Goal: Task Accomplishment & Management: Manage account settings

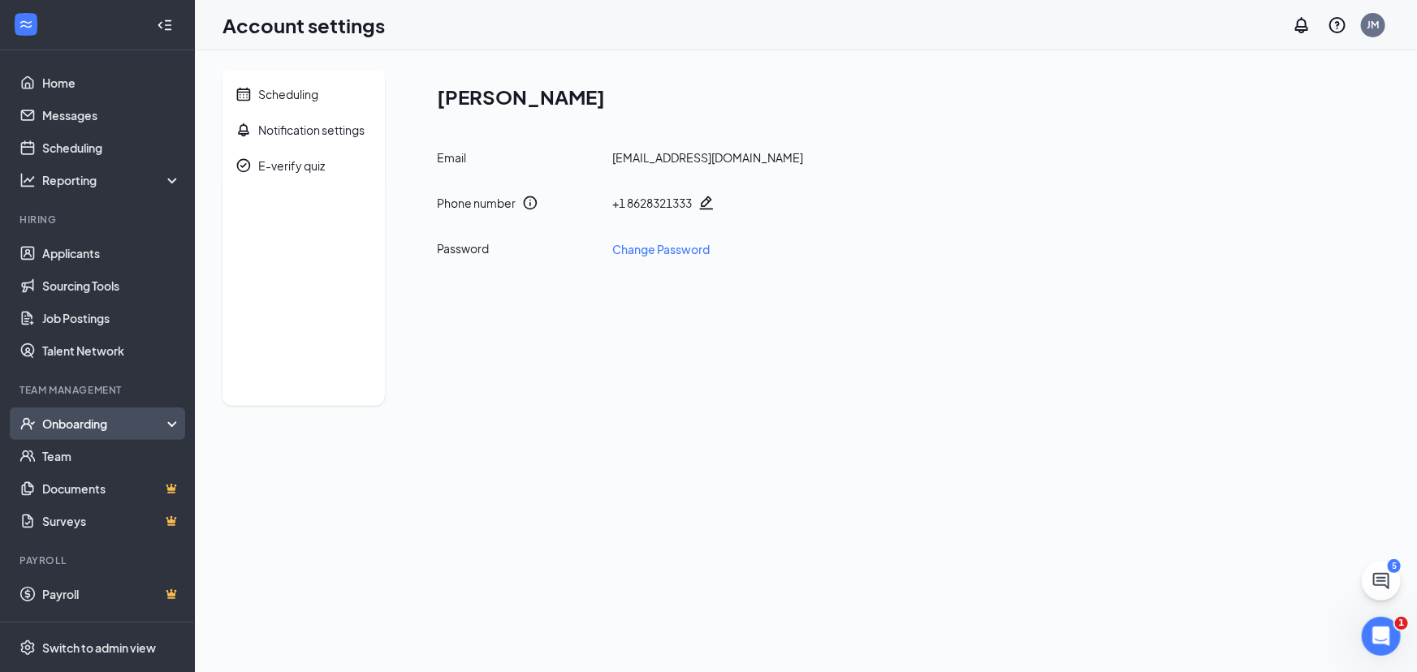
click at [84, 416] on div "Onboarding" at bounding box center [104, 424] width 125 height 16
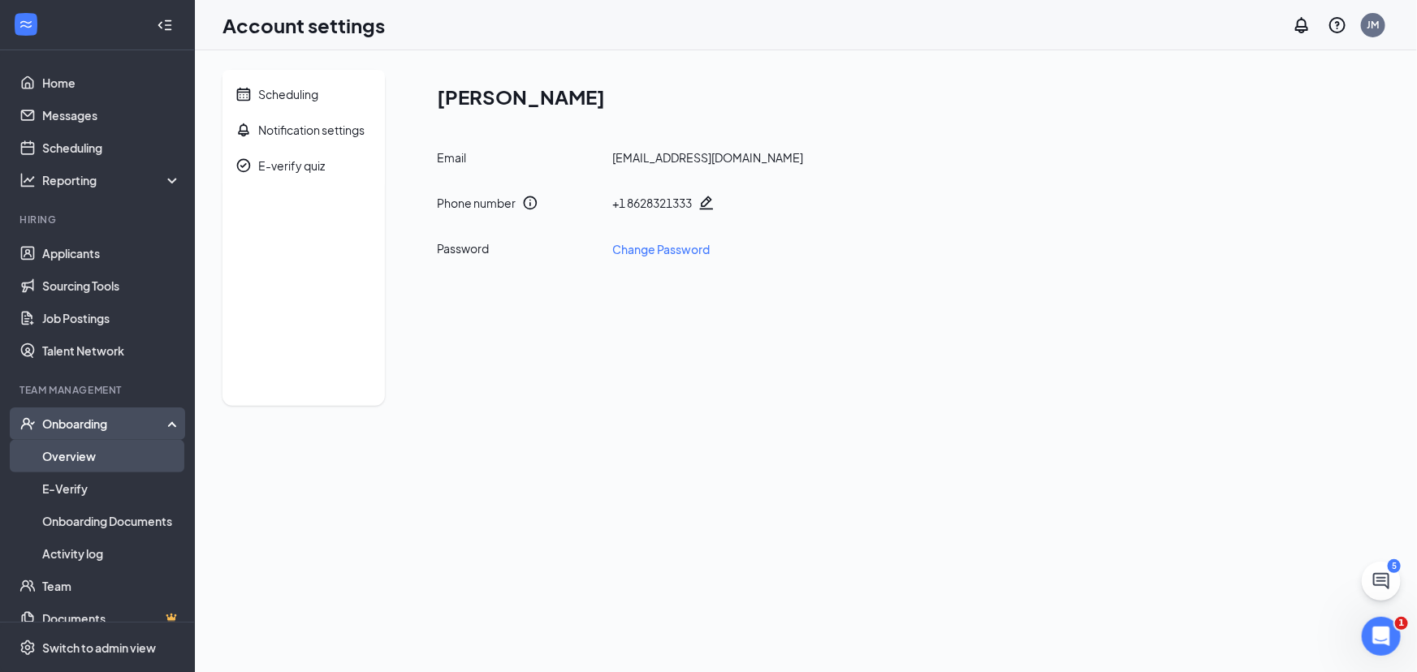
click at [78, 449] on link "Overview" at bounding box center [111, 456] width 139 height 32
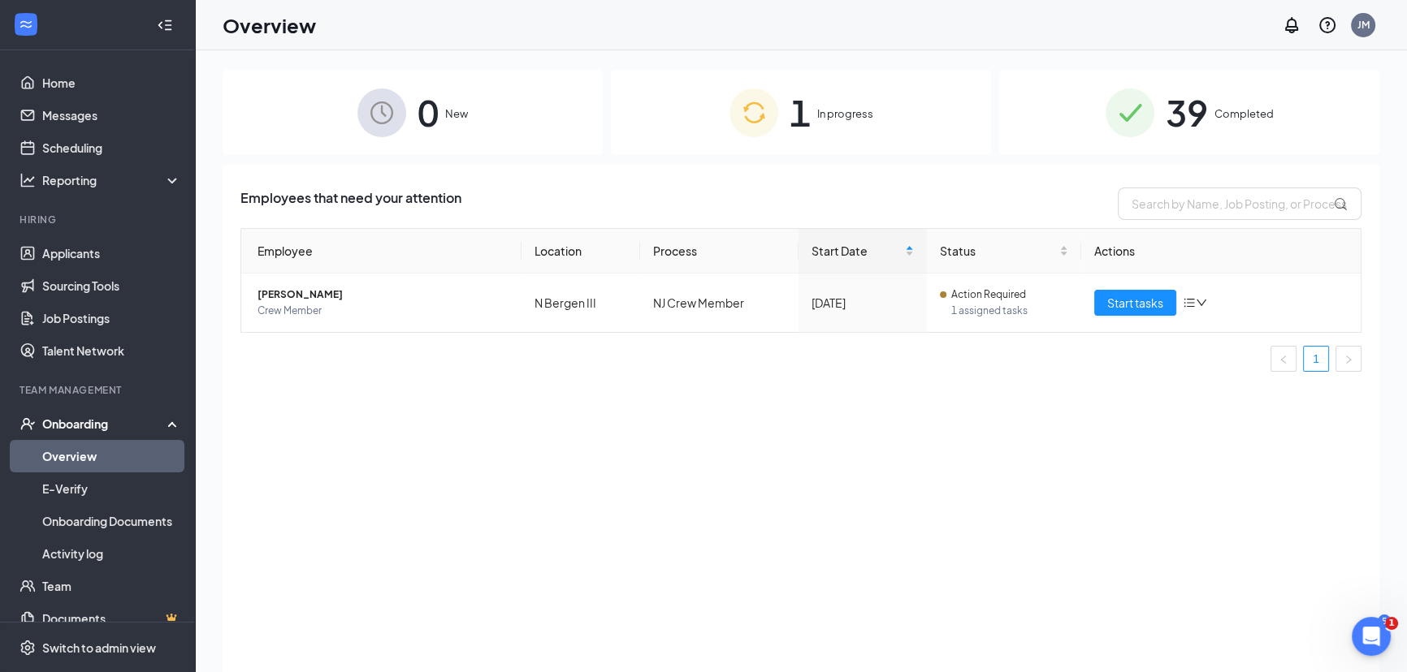
click at [1226, 117] on span "Completed" at bounding box center [1243, 114] width 59 height 16
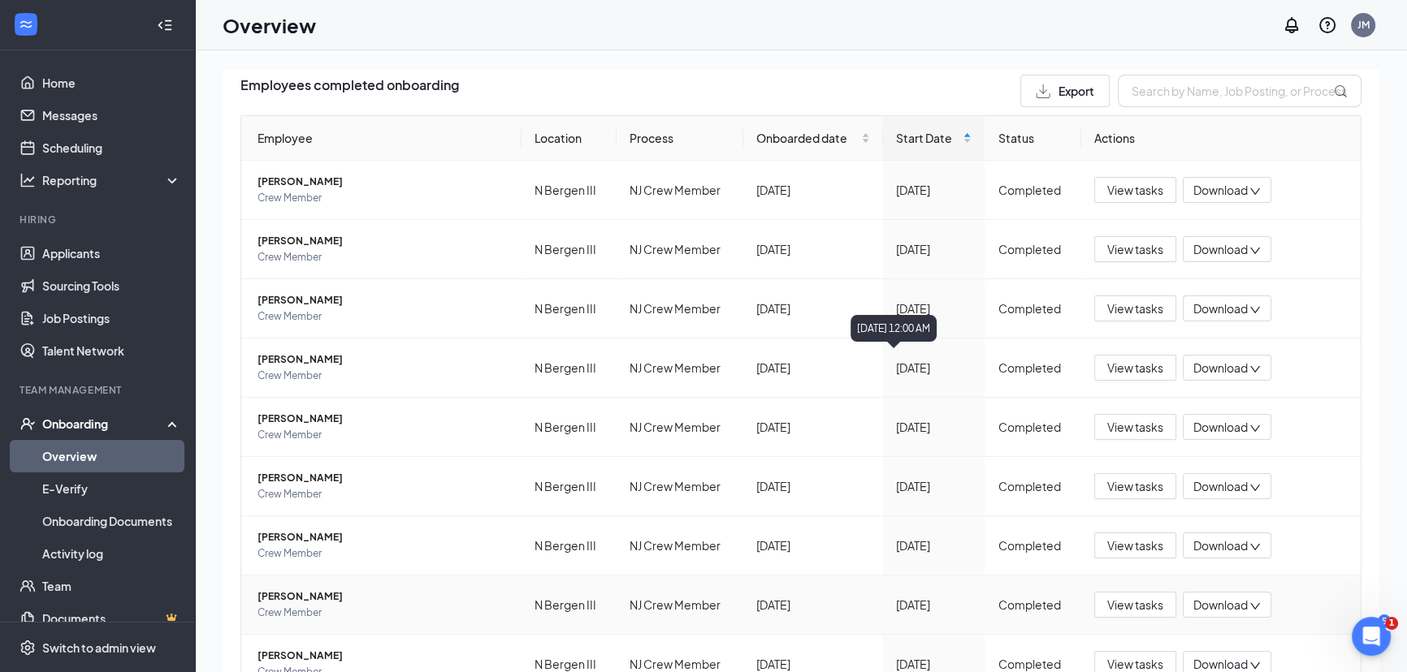
scroll to position [248, 0]
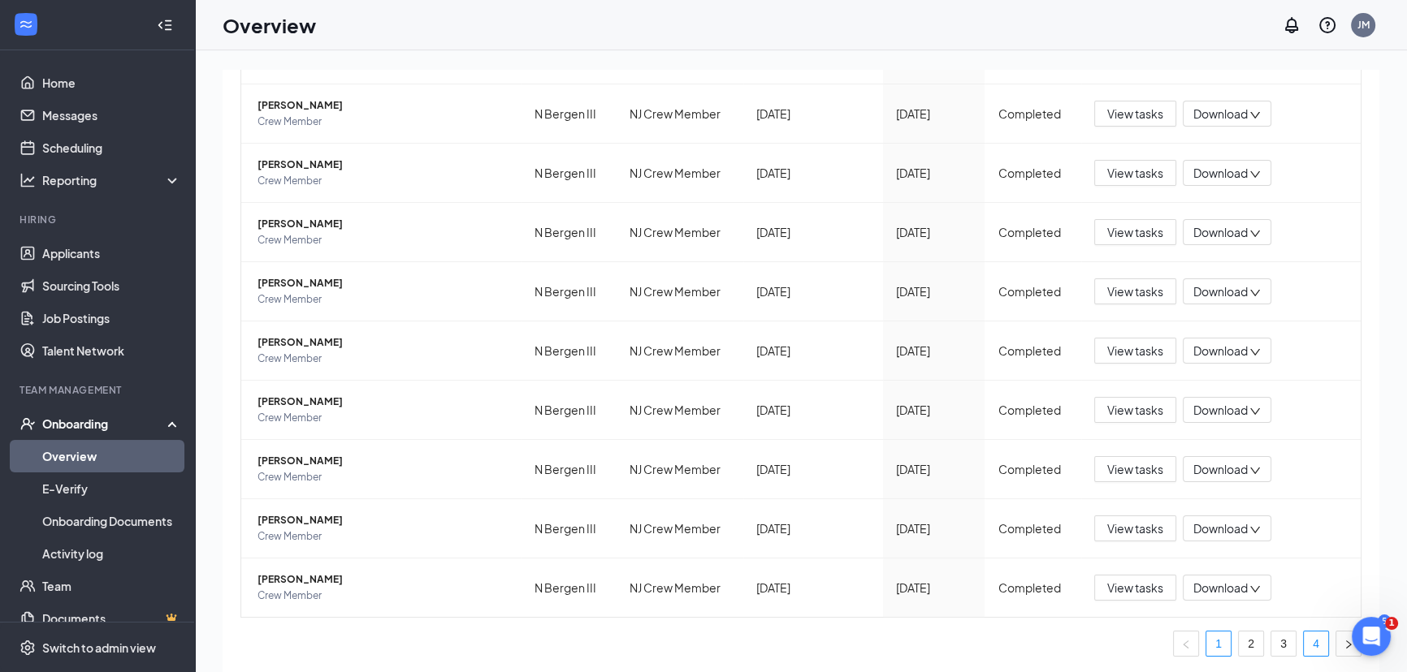
click at [1304, 640] on link "4" at bounding box center [1315, 644] width 24 height 24
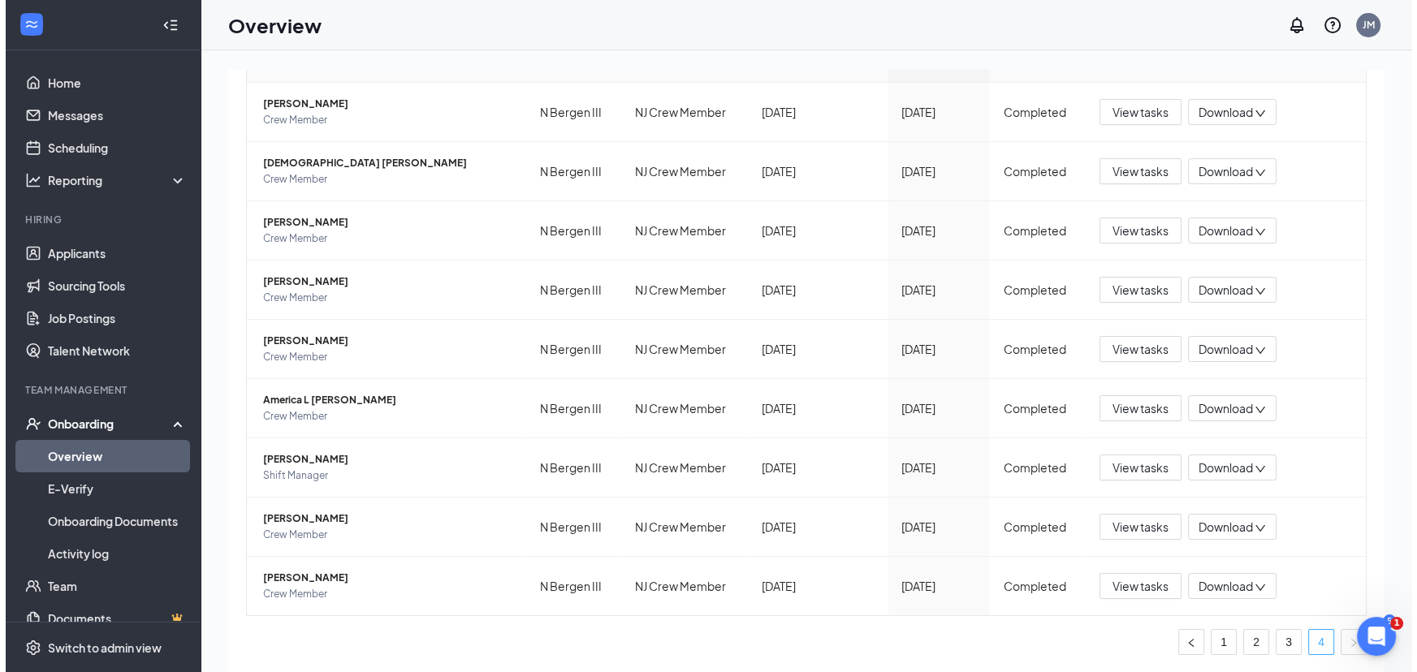
scroll to position [189, 0]
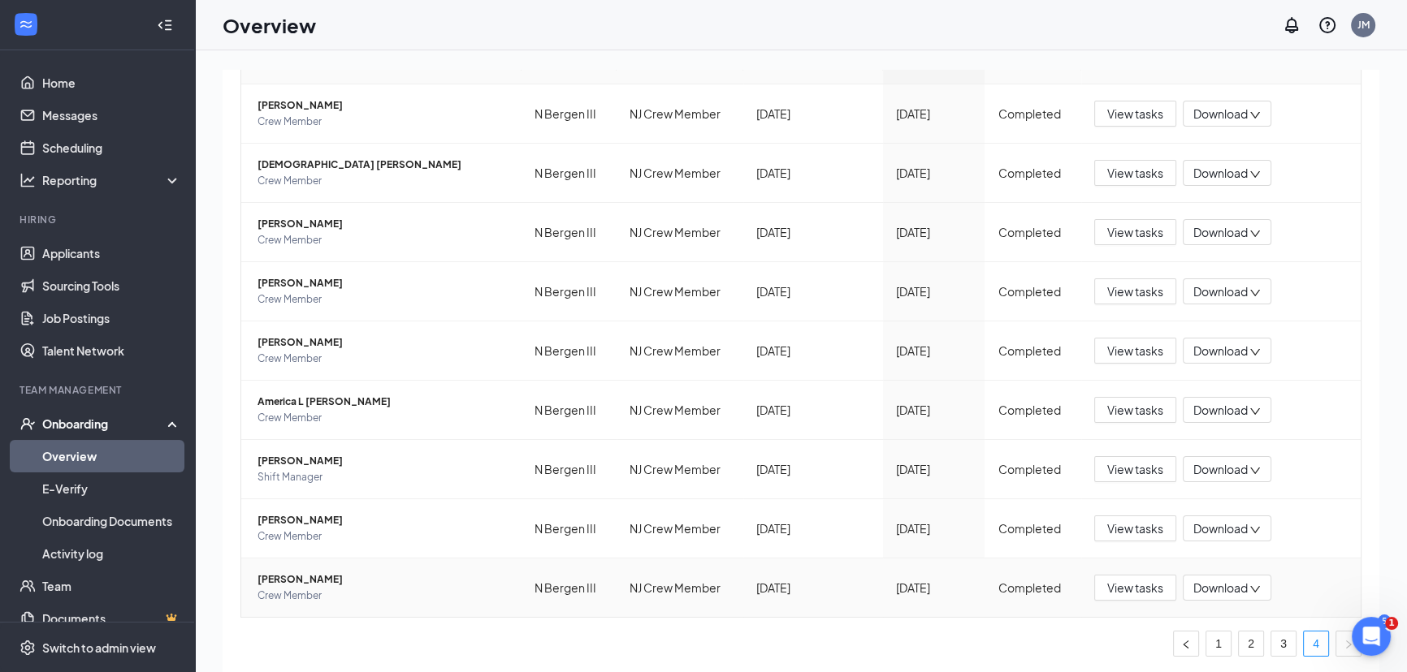
click at [324, 575] on span "[PERSON_NAME]" at bounding box center [382, 580] width 251 height 16
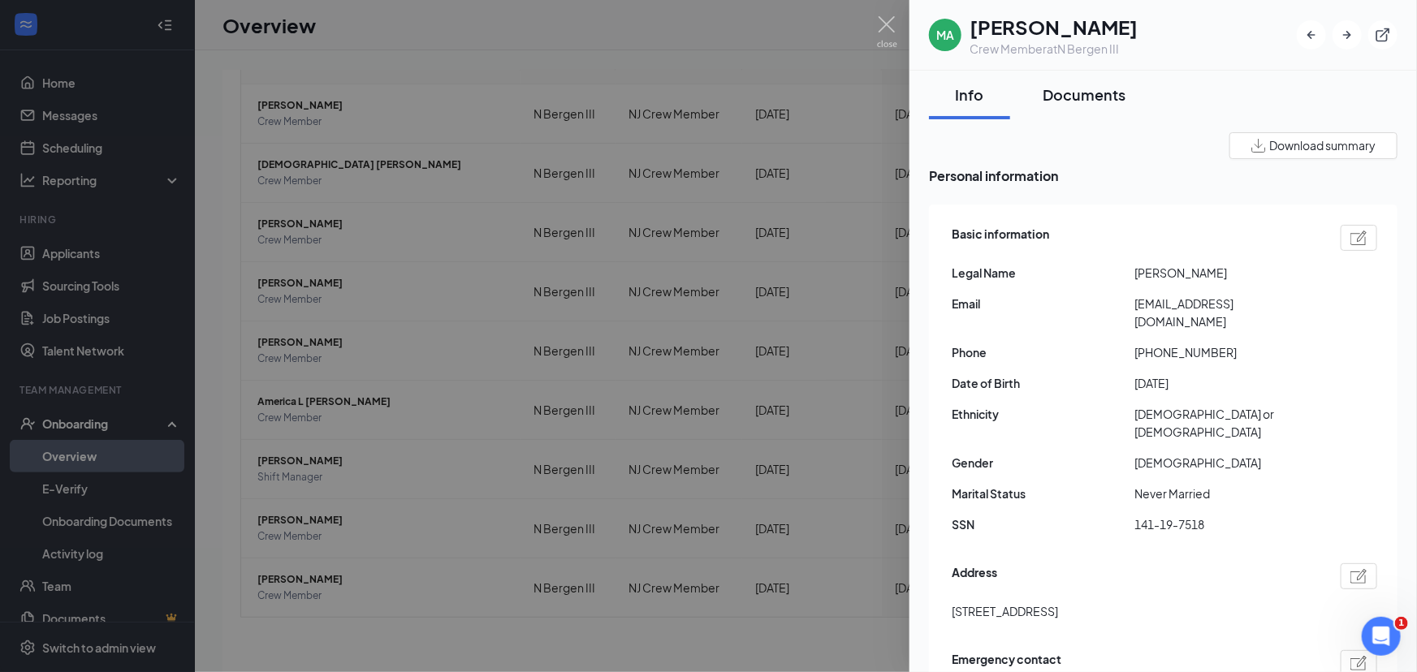
click at [1094, 94] on div "Documents" at bounding box center [1084, 94] width 83 height 20
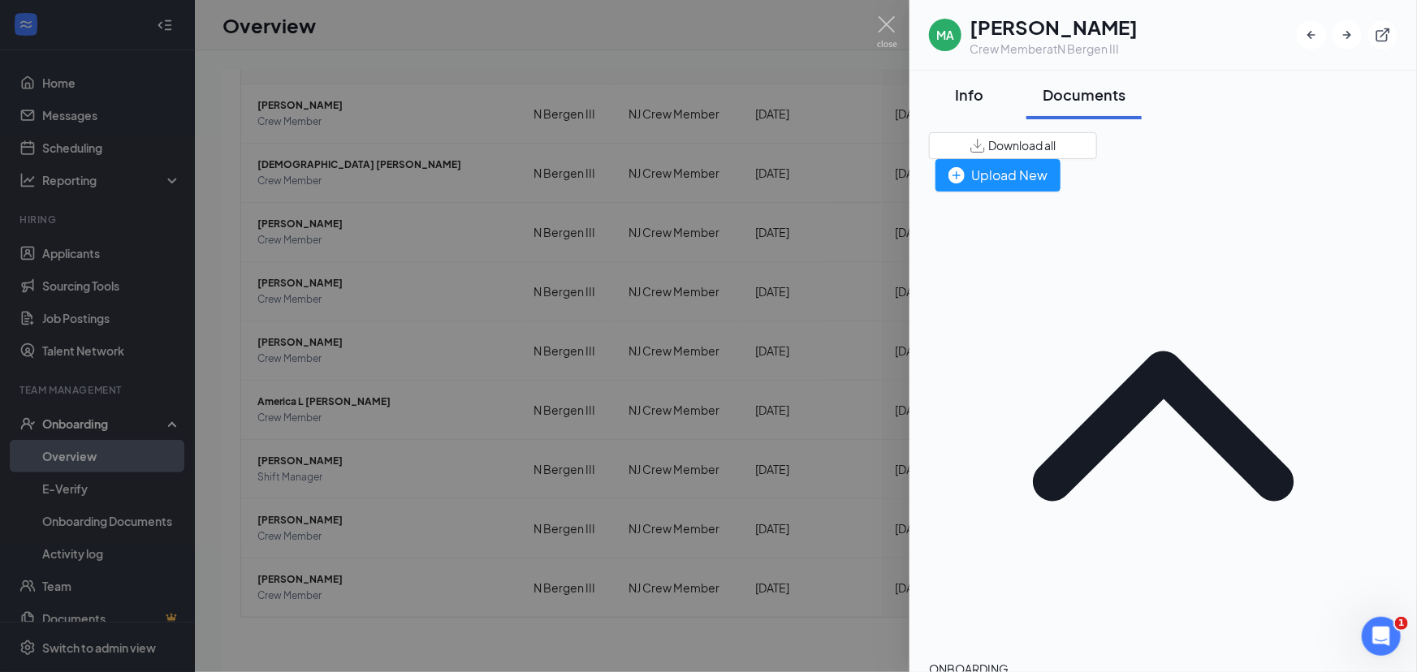
click at [980, 104] on div "Info" at bounding box center [969, 94] width 49 height 20
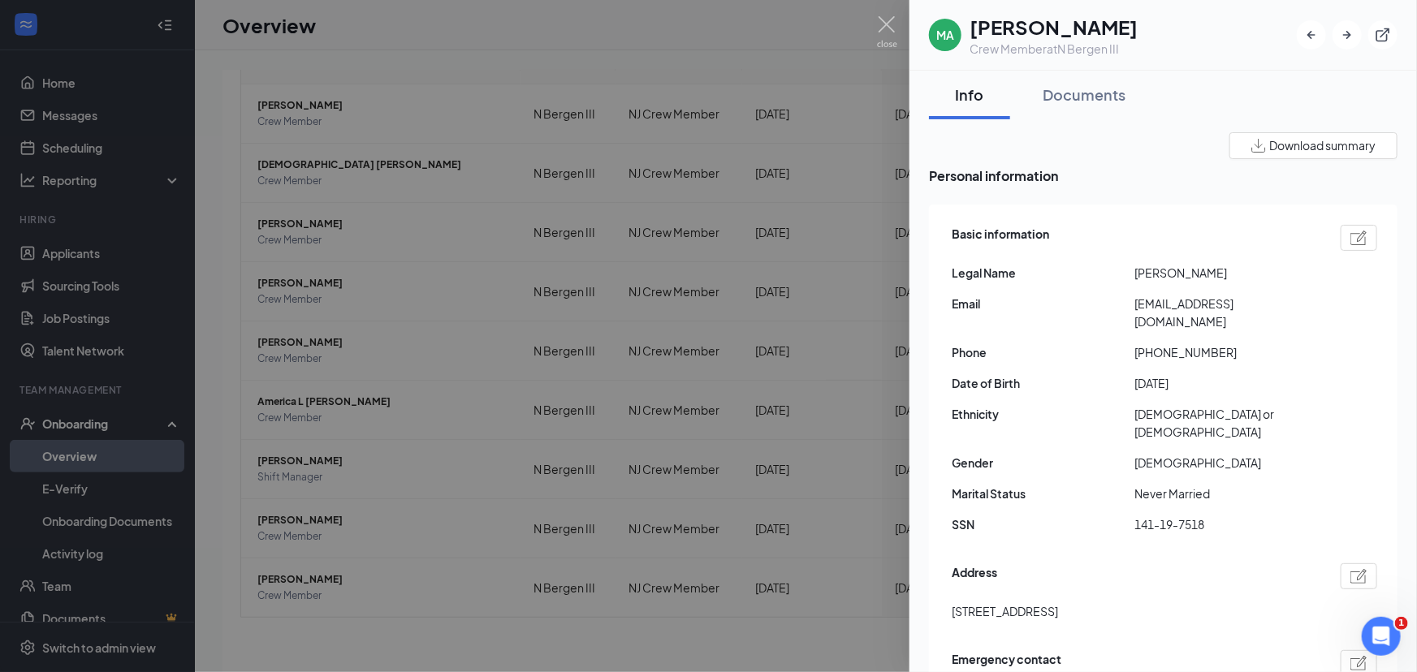
drag, startPoint x: 1096, startPoint y: 286, endPoint x: 1065, endPoint y: 240, distance: 55.0
drag, startPoint x: 1065, startPoint y: 240, endPoint x: 1130, endPoint y: 192, distance: 80.6
click at [1130, 192] on div "Download summary Personal information Basic information Legal Name [PERSON_NAME…" at bounding box center [1163, 491] width 469 height 719
click at [1092, 93] on div "Documents" at bounding box center [1084, 94] width 83 height 20
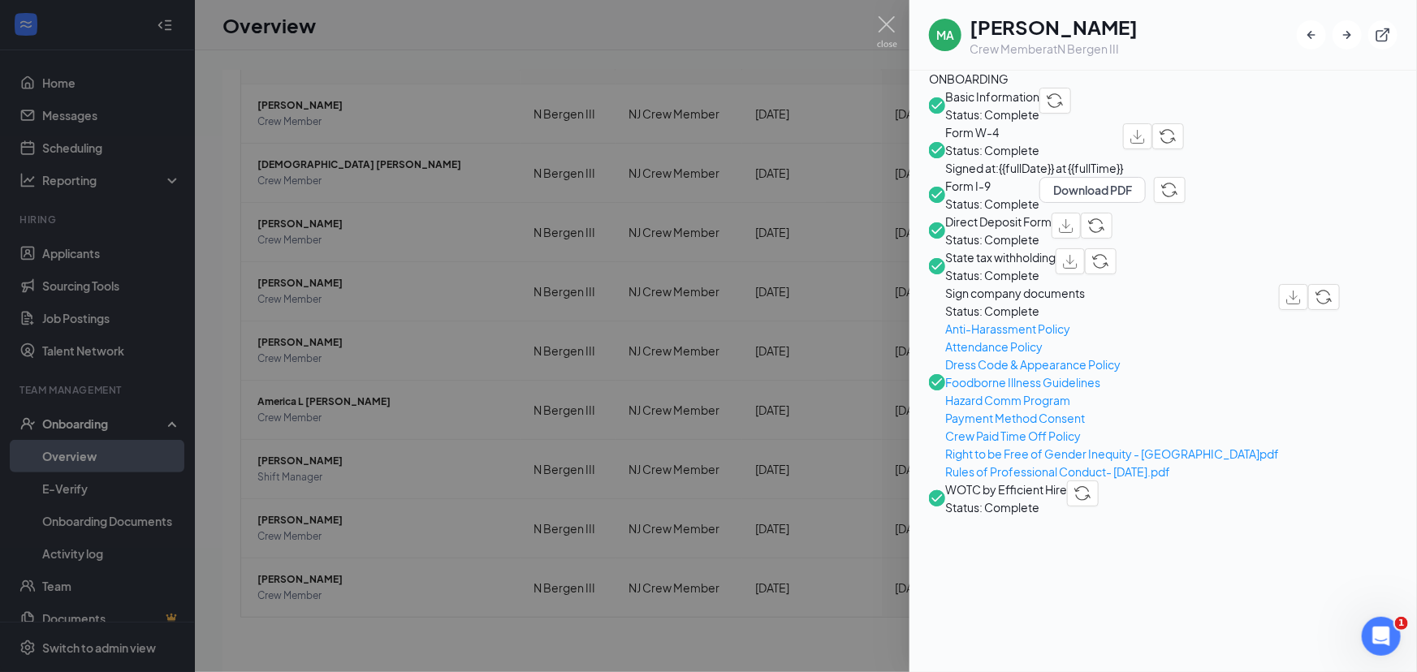
scroll to position [664, 0]
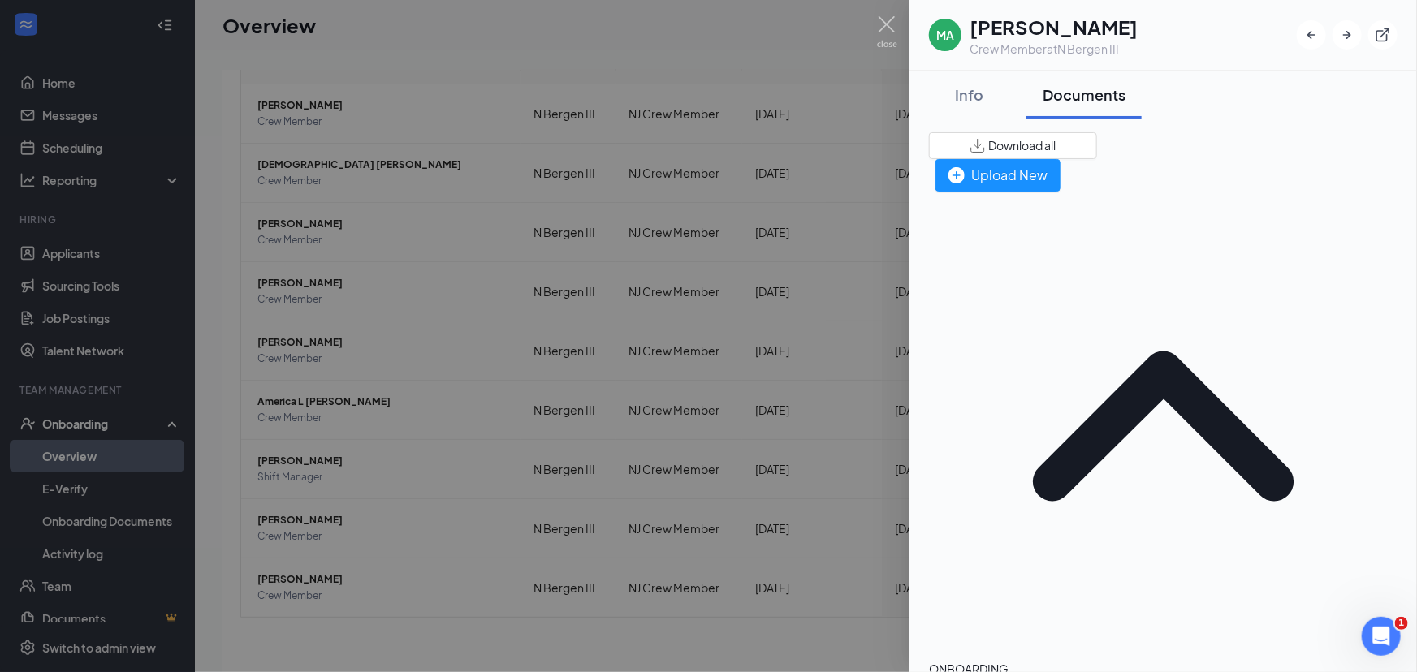
click at [828, 290] on div at bounding box center [708, 336] width 1417 height 672
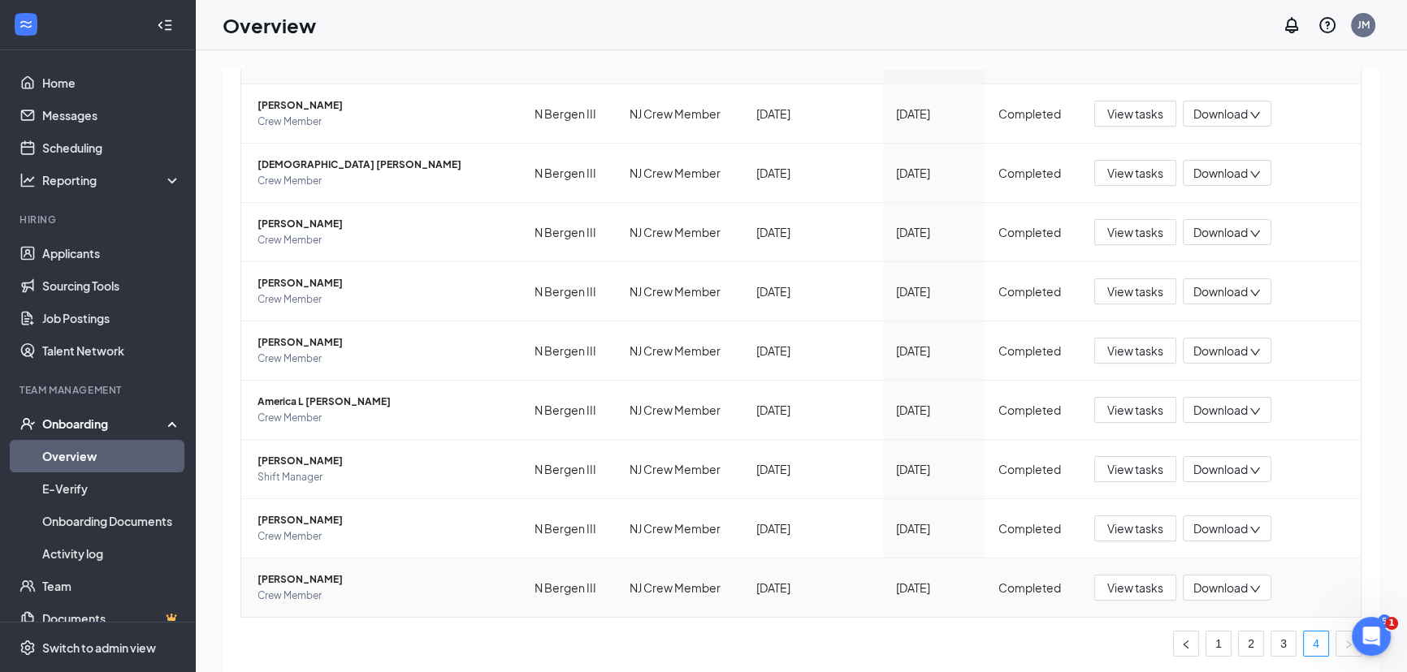
click at [302, 568] on td "[PERSON_NAME] Crew Member" at bounding box center [381, 588] width 280 height 58
click at [303, 583] on span "[PERSON_NAME]" at bounding box center [382, 580] width 251 height 16
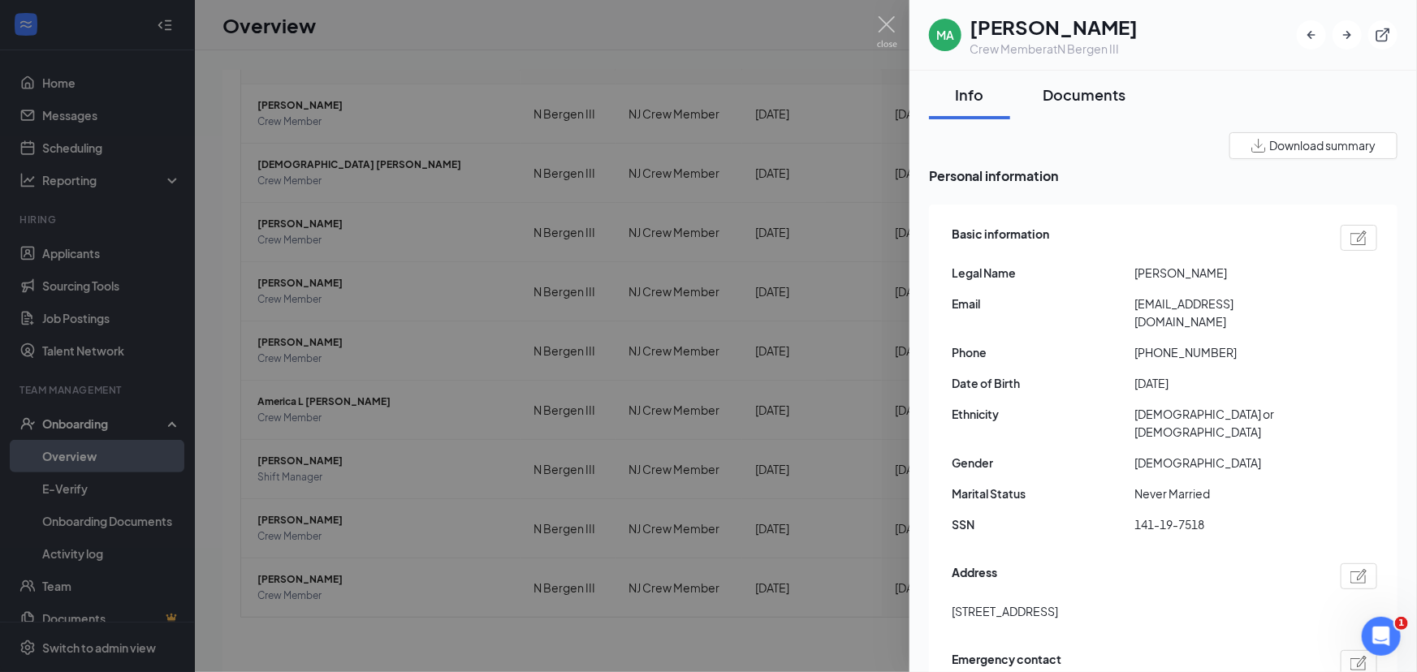
click at [1090, 97] on div "Documents" at bounding box center [1084, 94] width 83 height 20
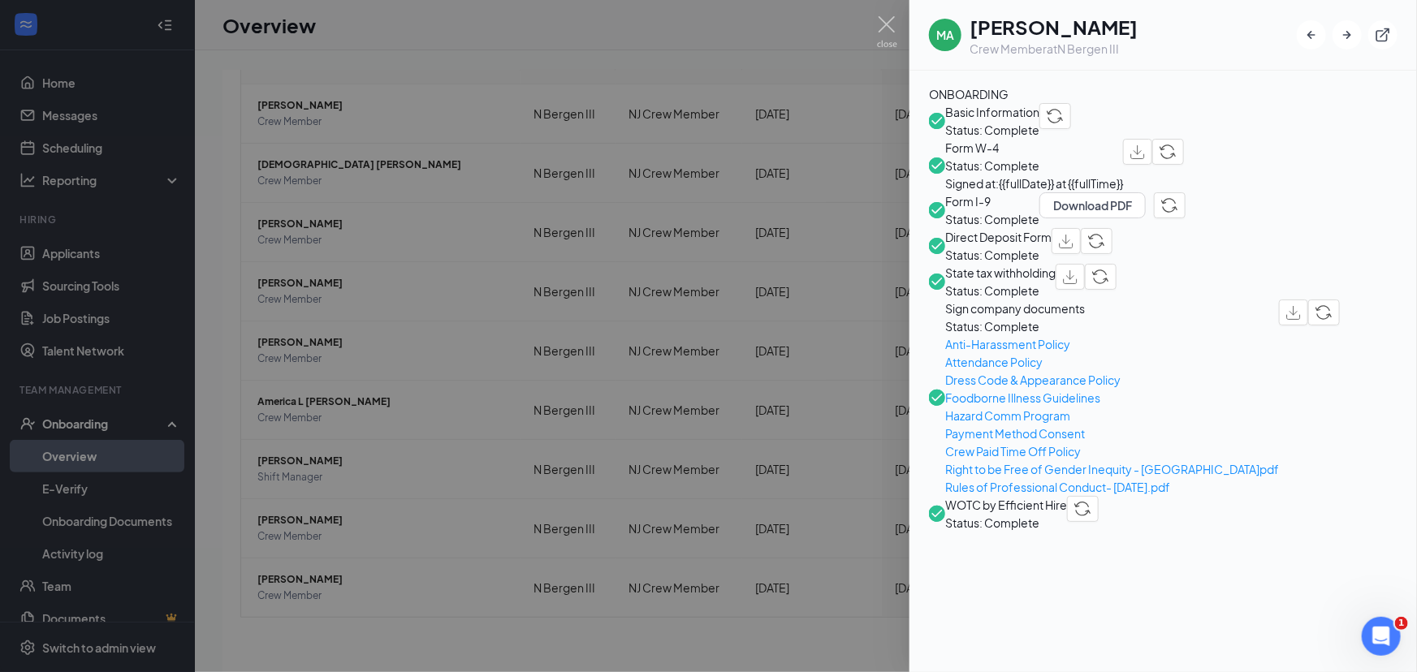
scroll to position [664, 0]
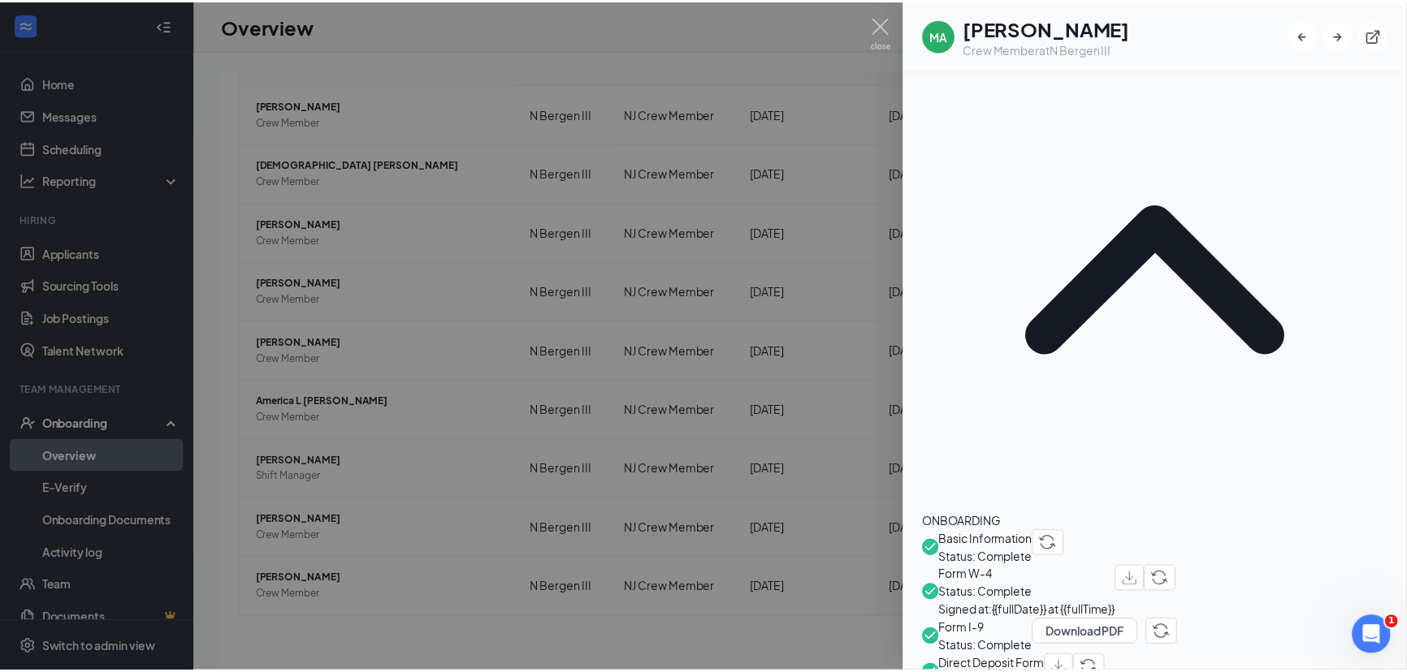
scroll to position [0, 0]
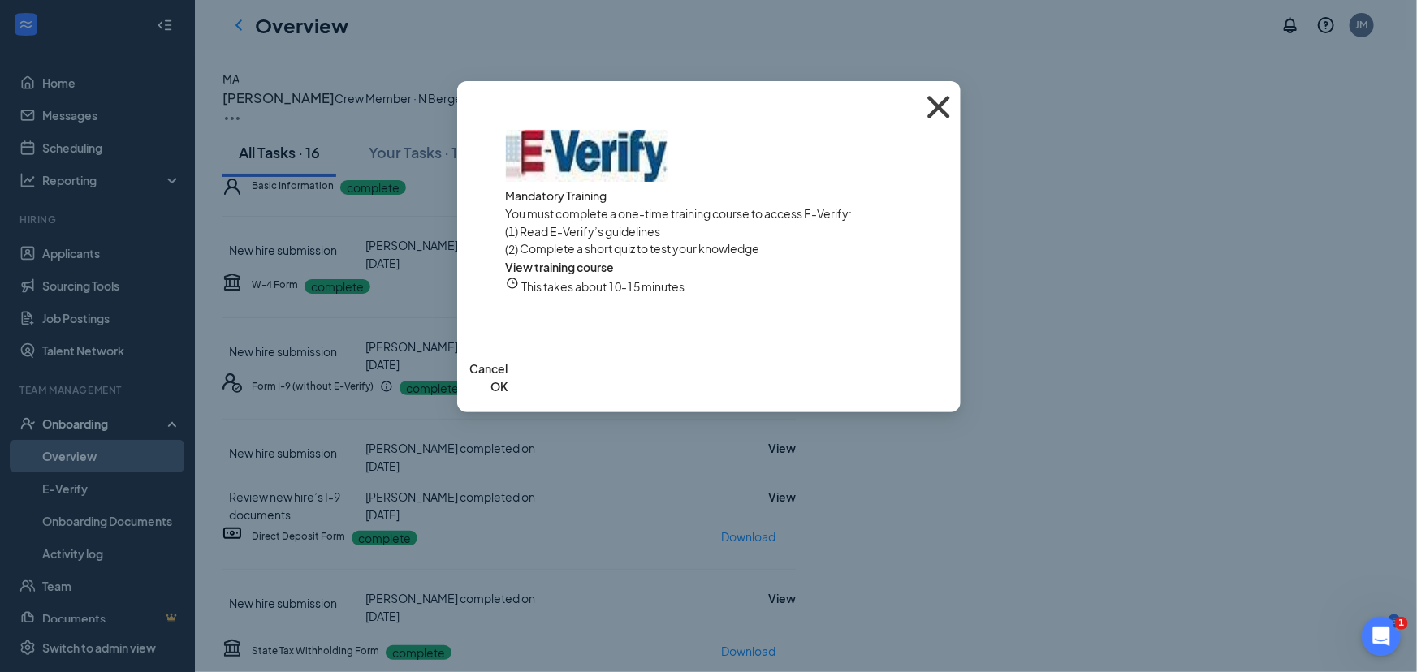
click at [934, 104] on icon "Cross" at bounding box center [939, 107] width 44 height 44
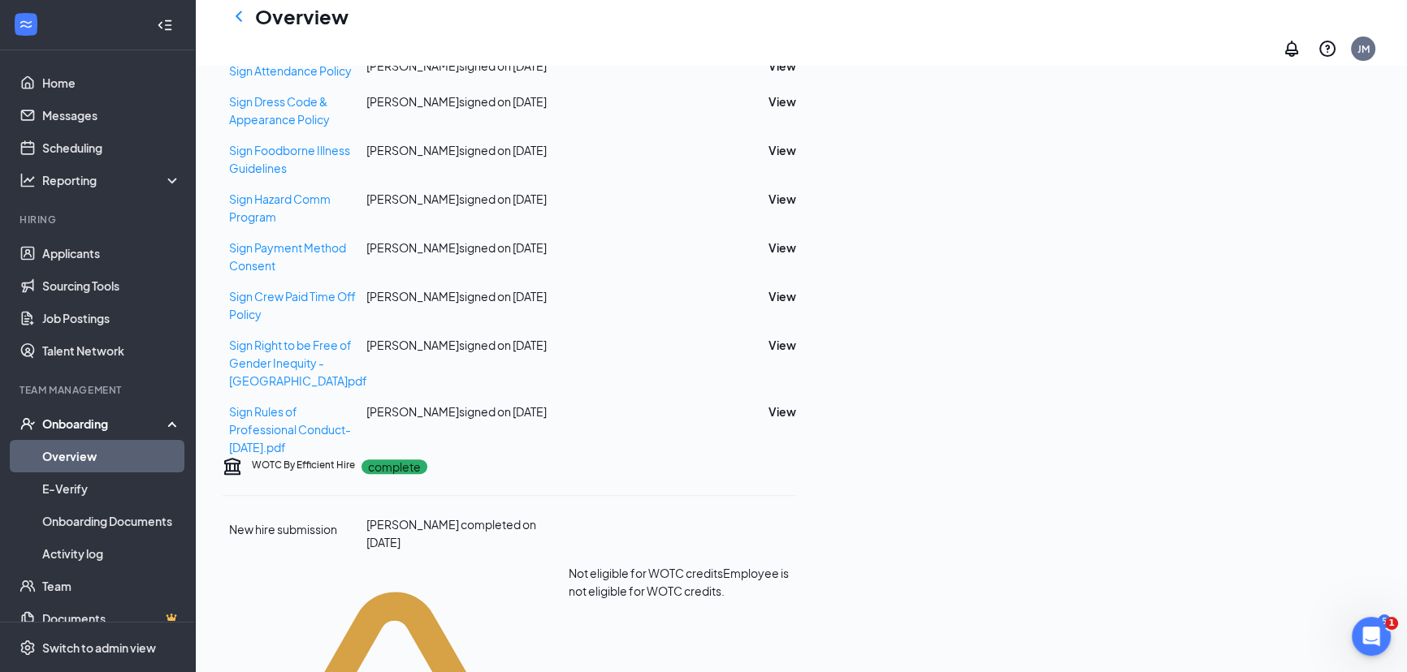
scroll to position [73, 0]
click at [350, 175] on span "Sign Foodborne Illness Guidelines" at bounding box center [289, 159] width 121 height 32
click at [796, 159] on button "View" at bounding box center [782, 150] width 28 height 18
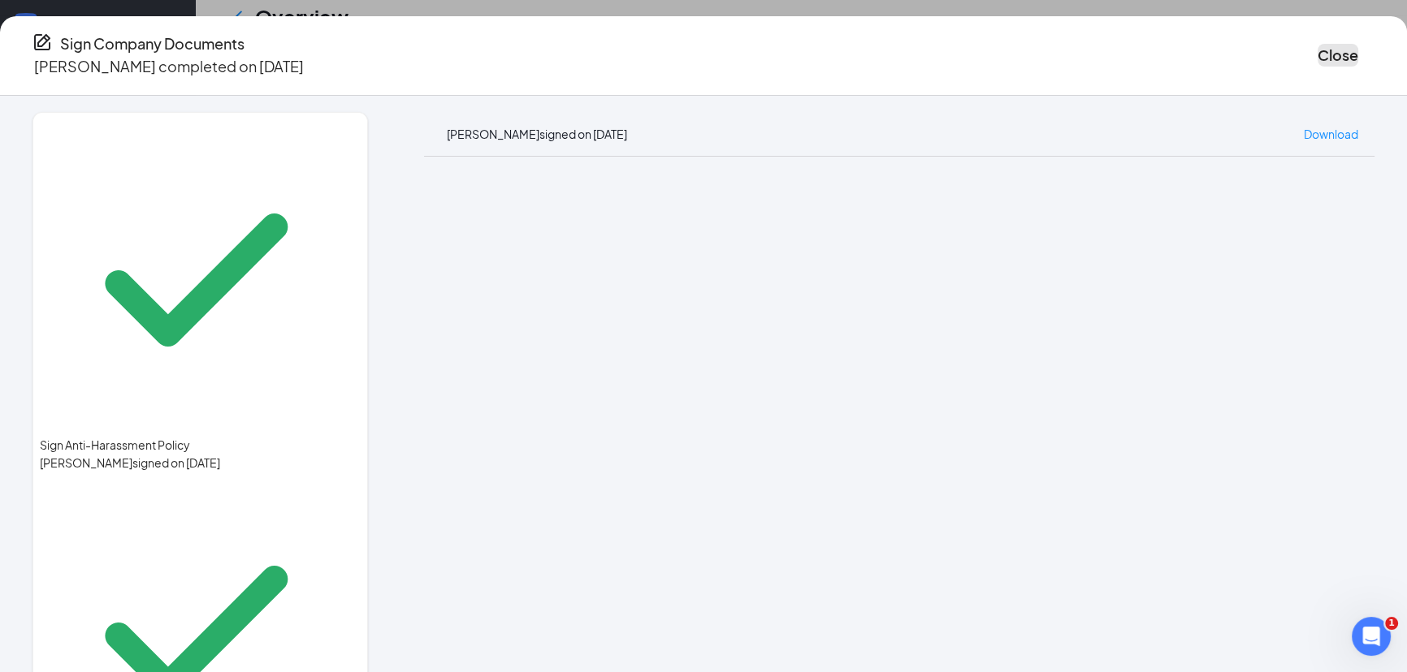
click at [1317, 46] on button "Close" at bounding box center [1337, 55] width 41 height 23
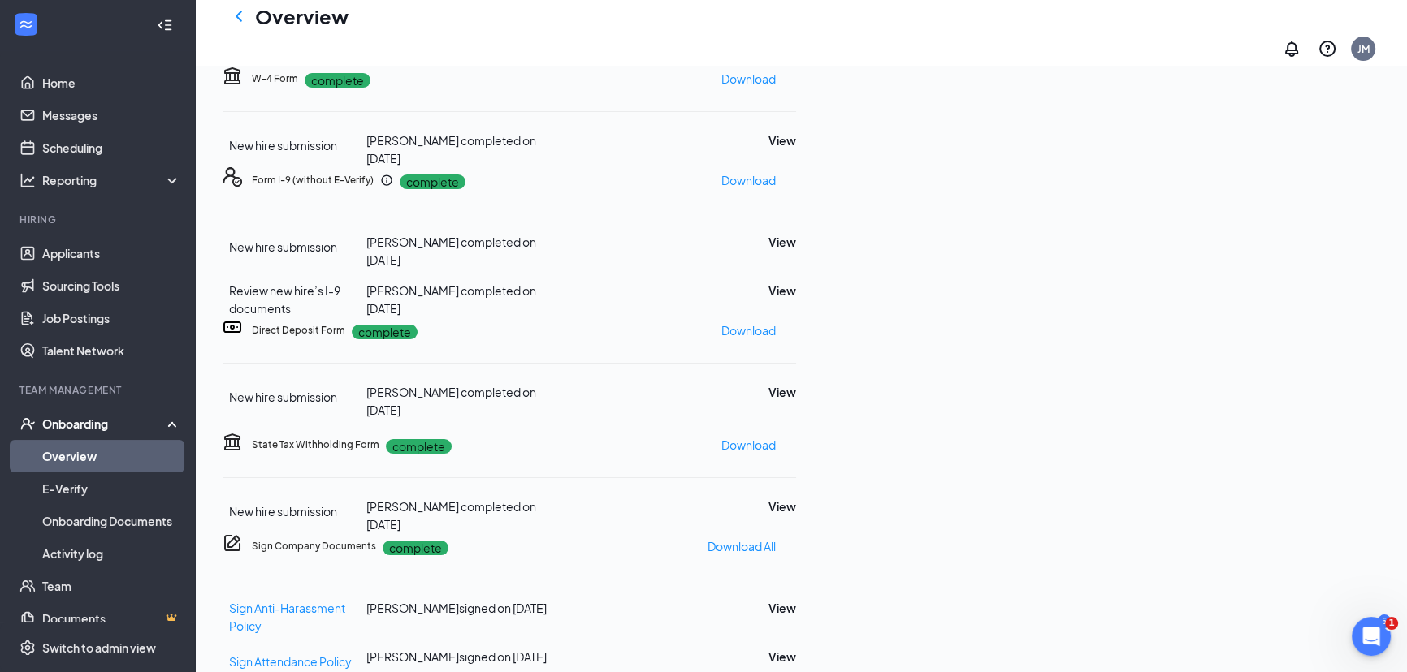
scroll to position [0, 0]
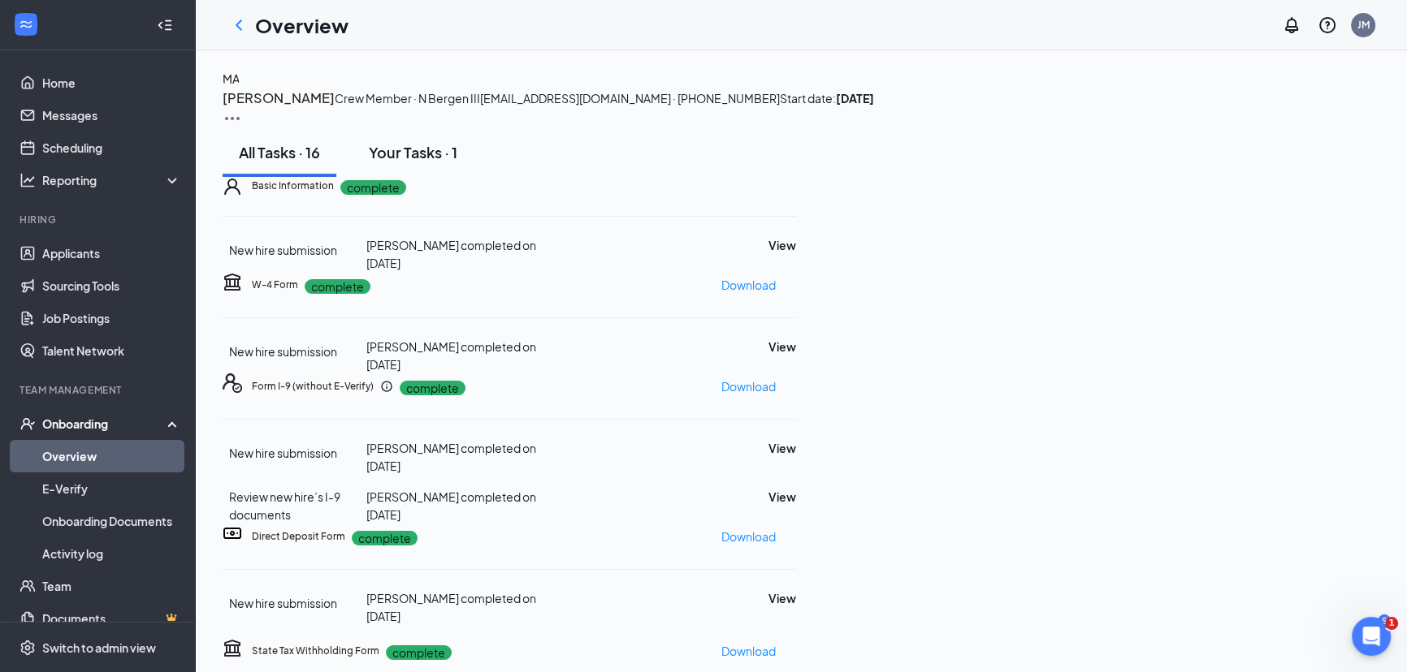
click at [443, 162] on div "Your Tasks · 1" at bounding box center [413, 152] width 89 height 20
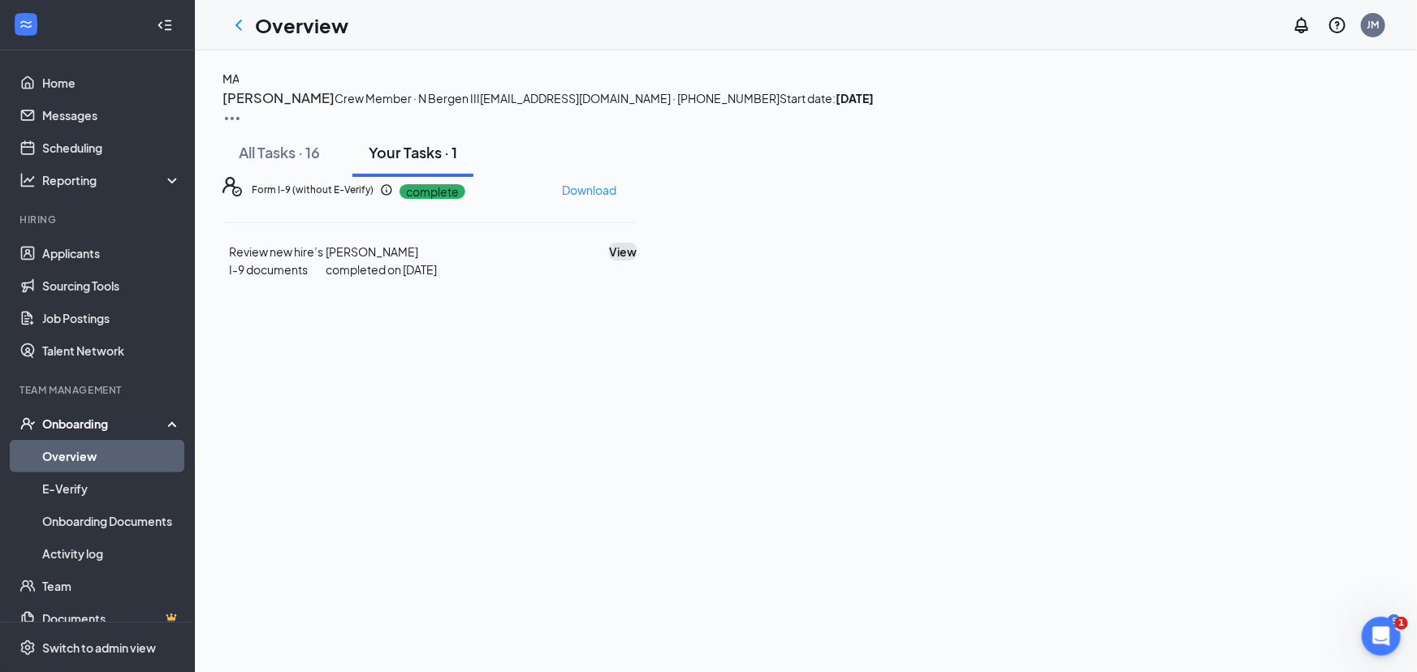
click at [637, 261] on button "View" at bounding box center [623, 252] width 28 height 18
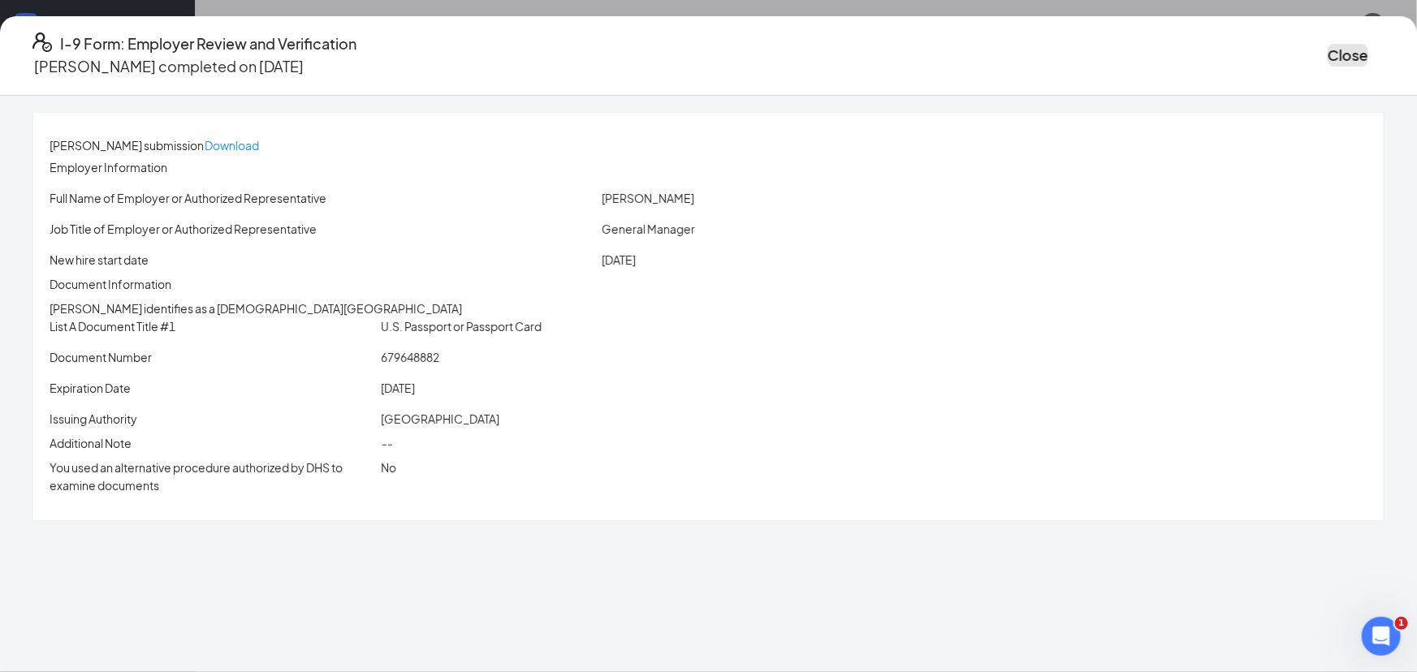
click at [1328, 50] on button "Close" at bounding box center [1348, 55] width 41 height 23
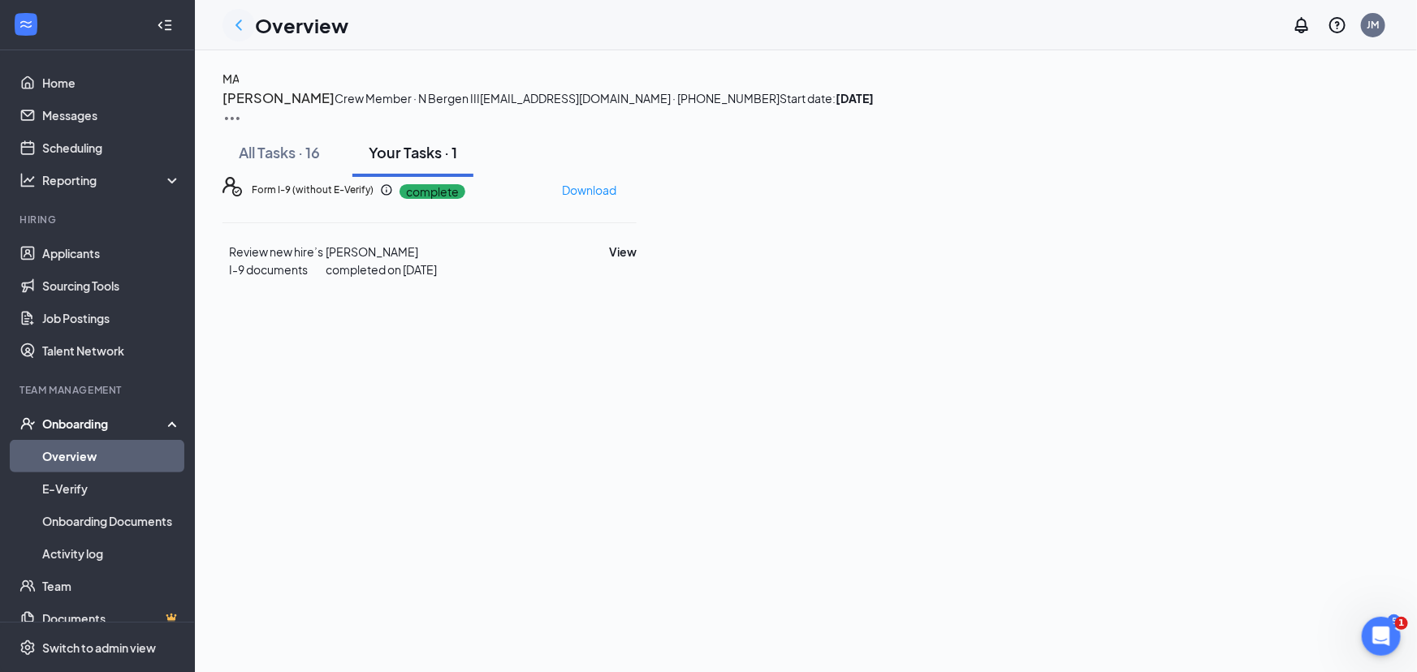
click at [235, 23] on icon "ChevronLeft" at bounding box center [238, 24] width 19 height 19
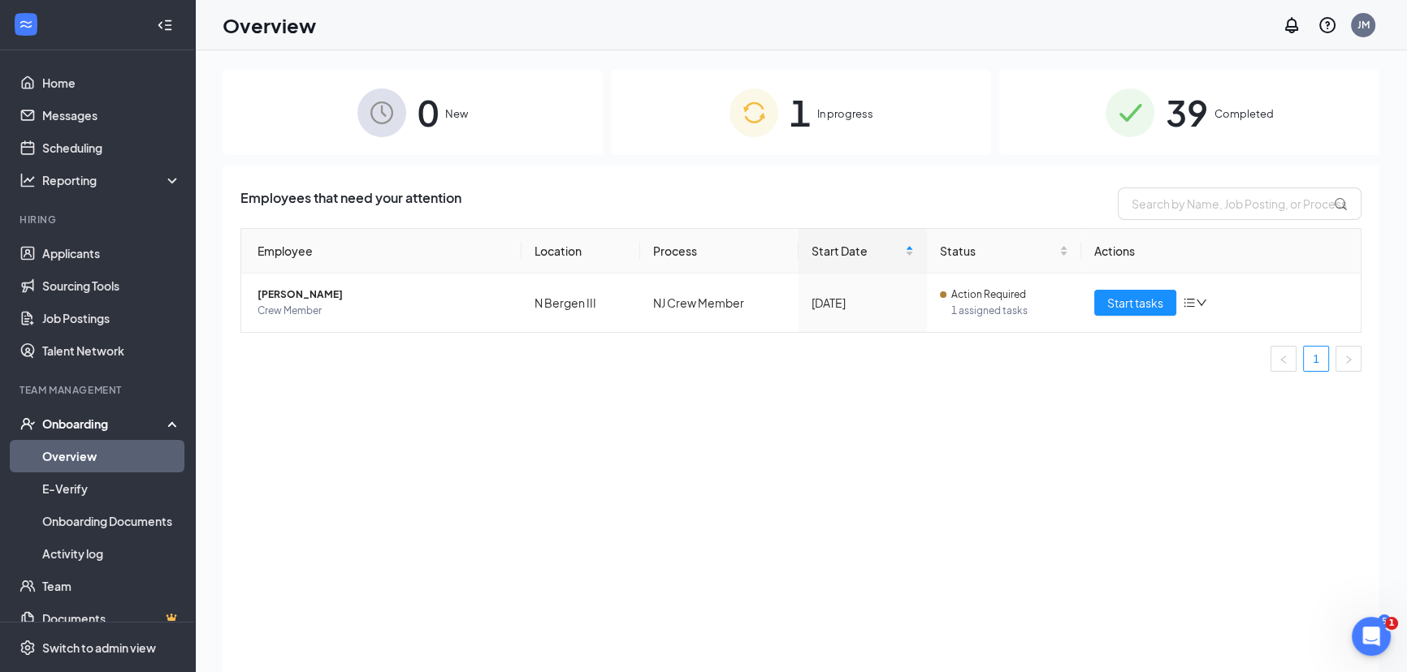
click at [1124, 113] on img at bounding box center [1129, 113] width 49 height 49
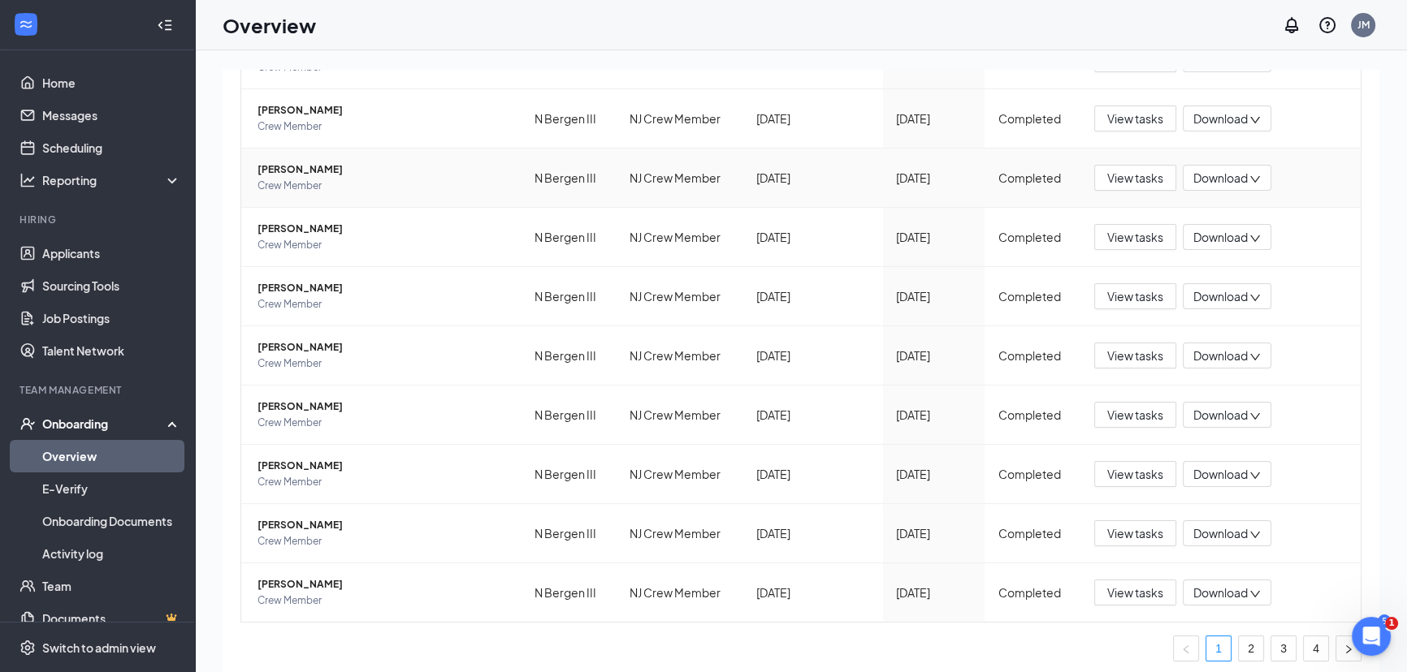
scroll to position [248, 0]
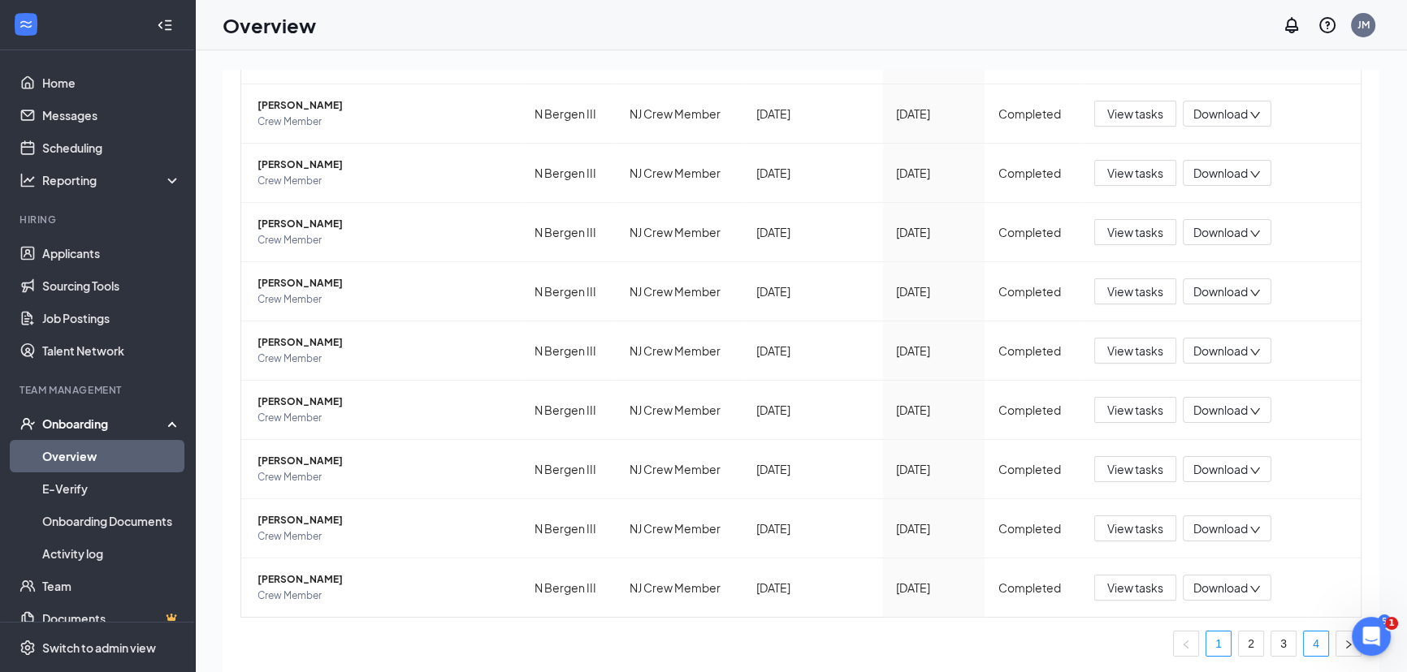
click at [1310, 637] on link "4" at bounding box center [1315, 644] width 24 height 24
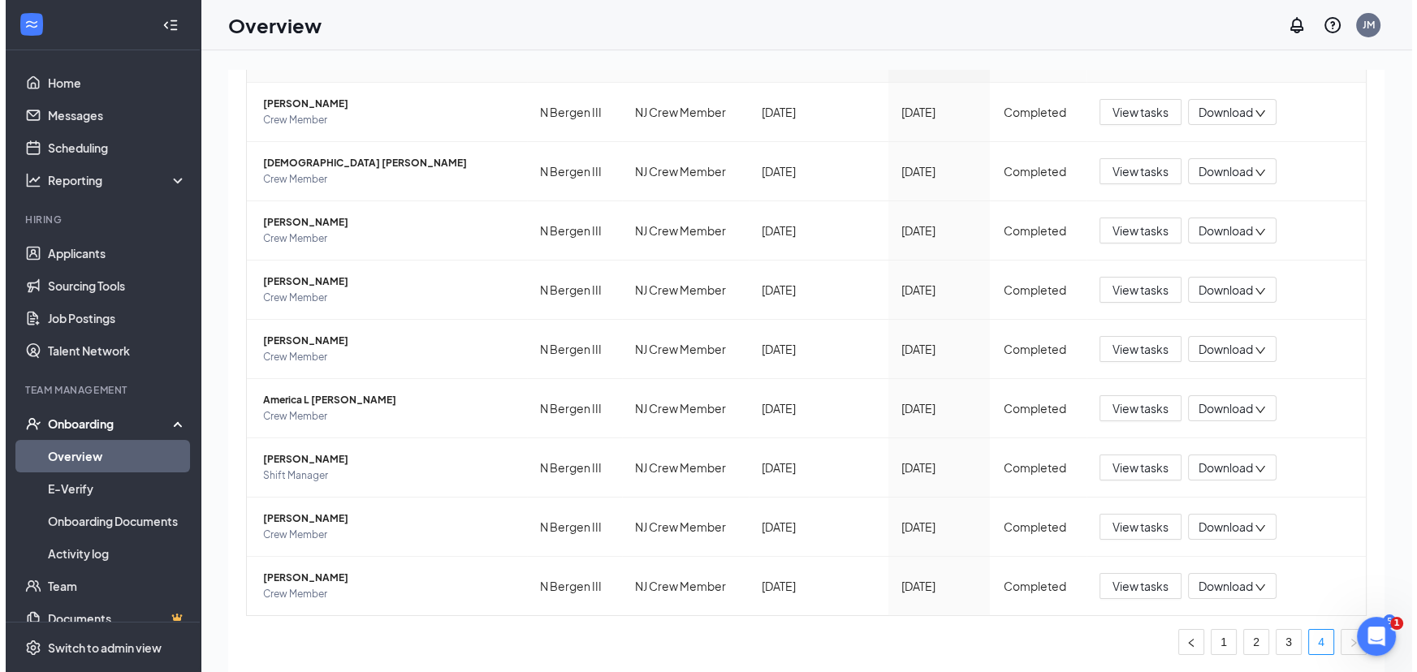
scroll to position [189, 0]
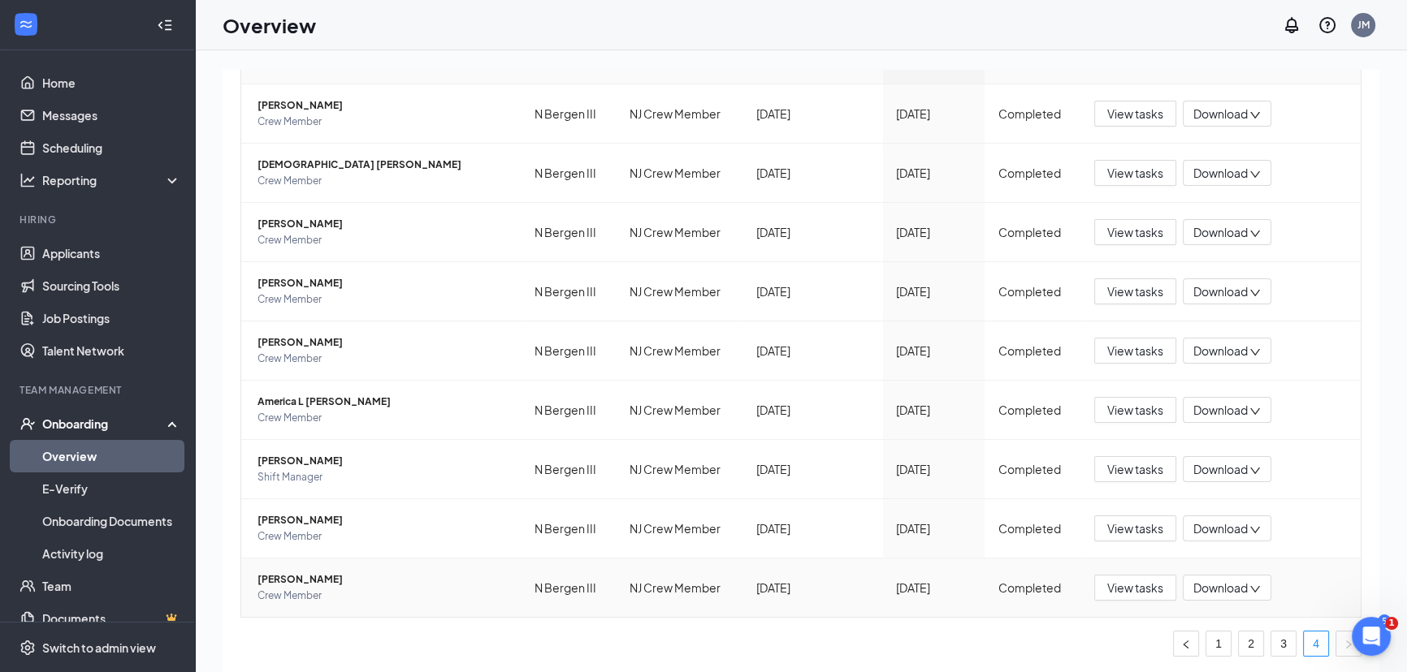
click at [296, 579] on span "[PERSON_NAME]" at bounding box center [382, 580] width 251 height 16
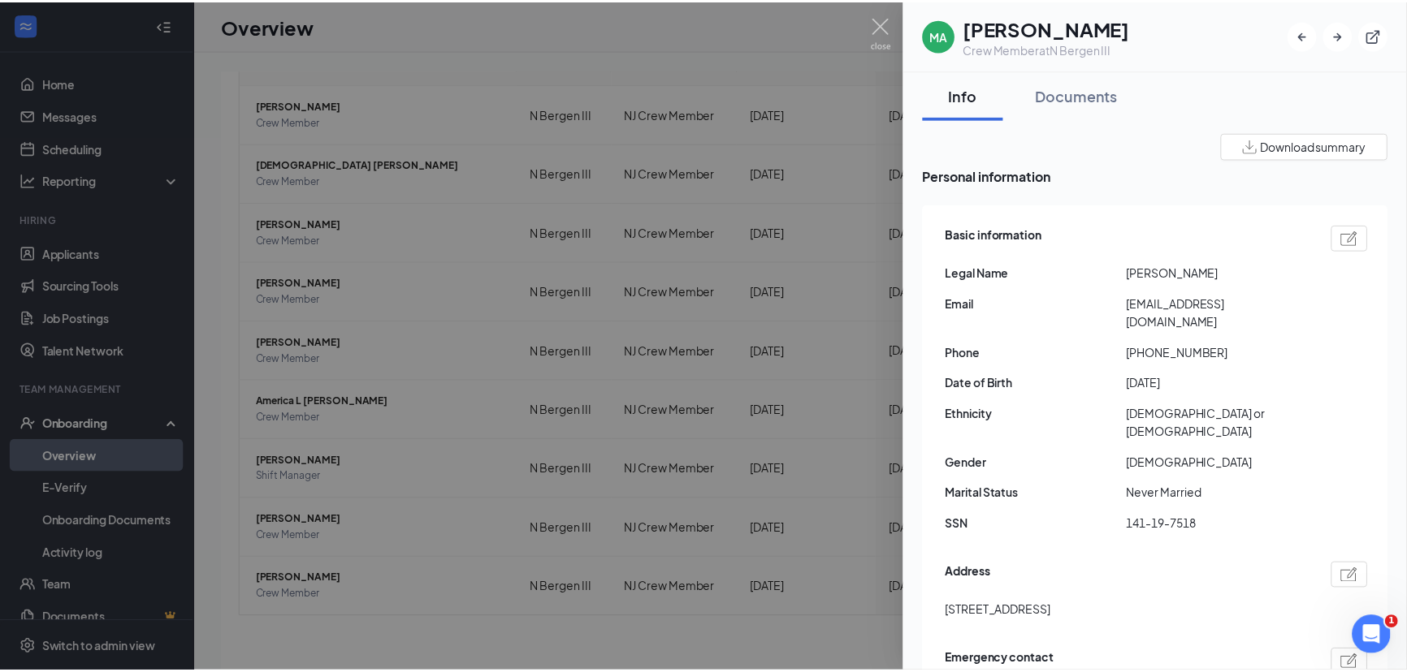
scroll to position [189, 0]
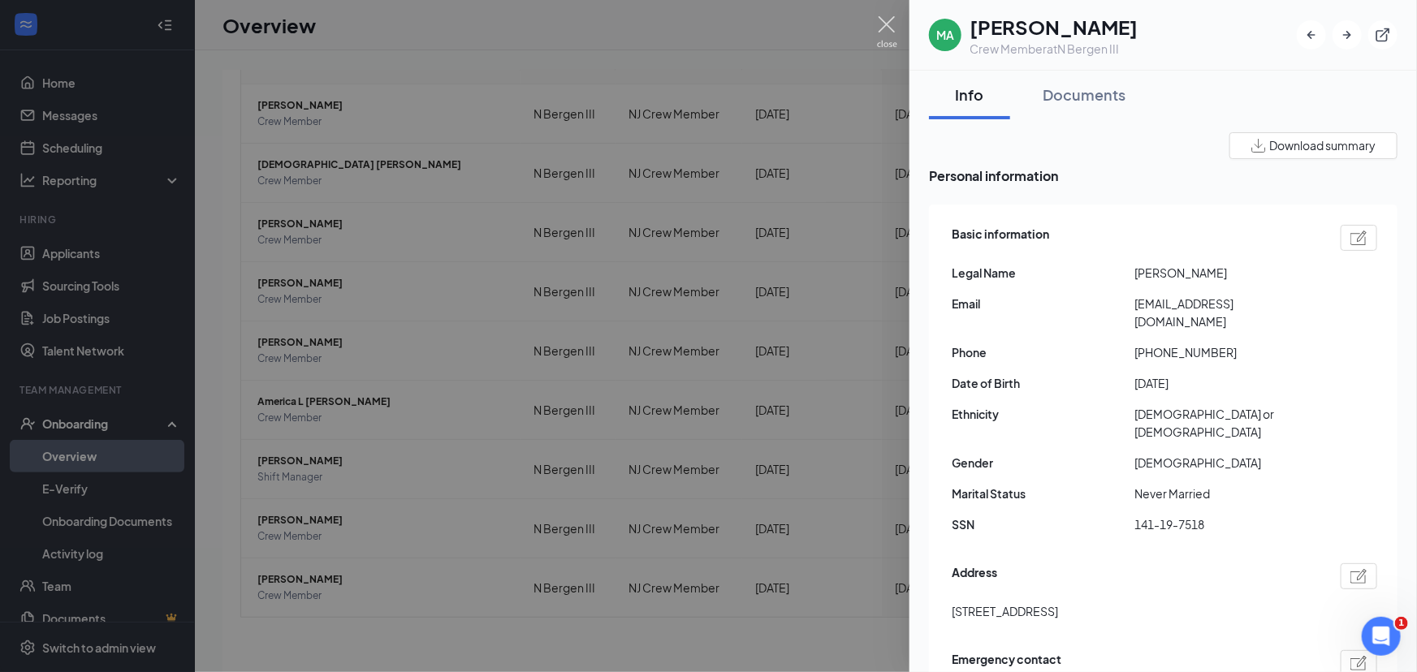
click at [879, 23] on img at bounding box center [887, 32] width 20 height 32
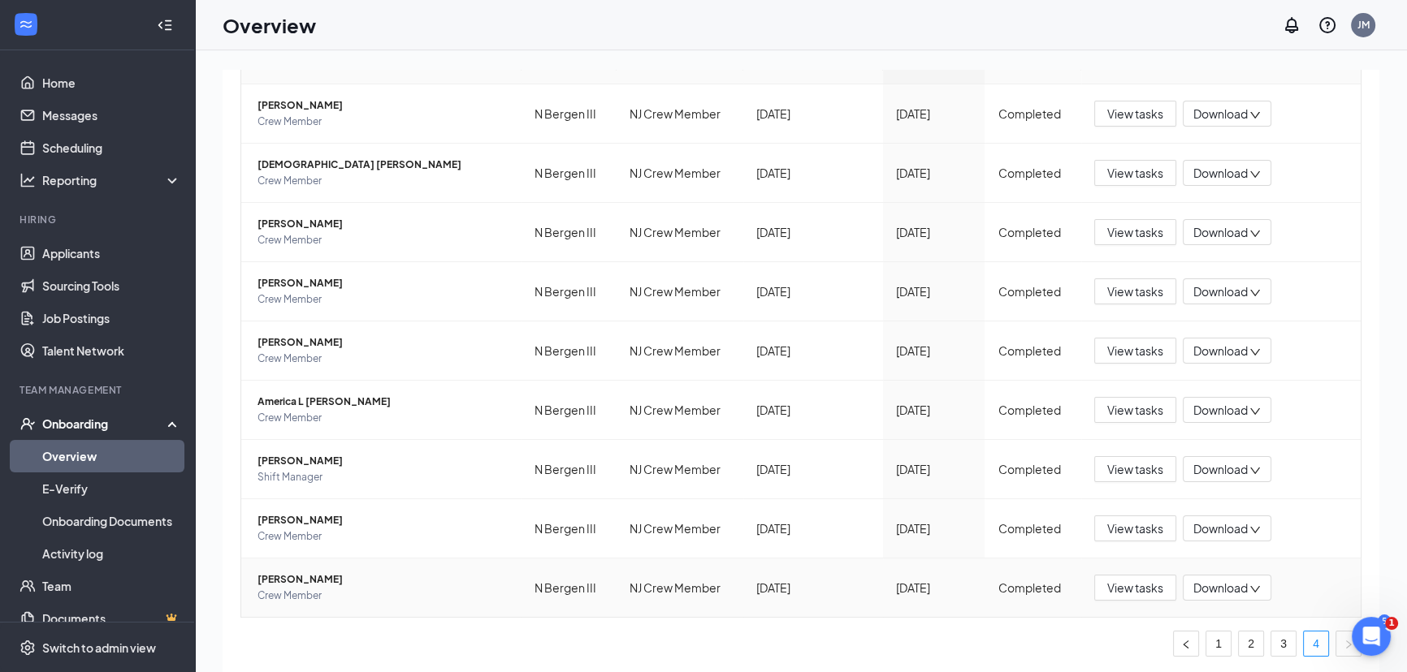
click at [292, 574] on span "[PERSON_NAME]" at bounding box center [382, 580] width 251 height 16
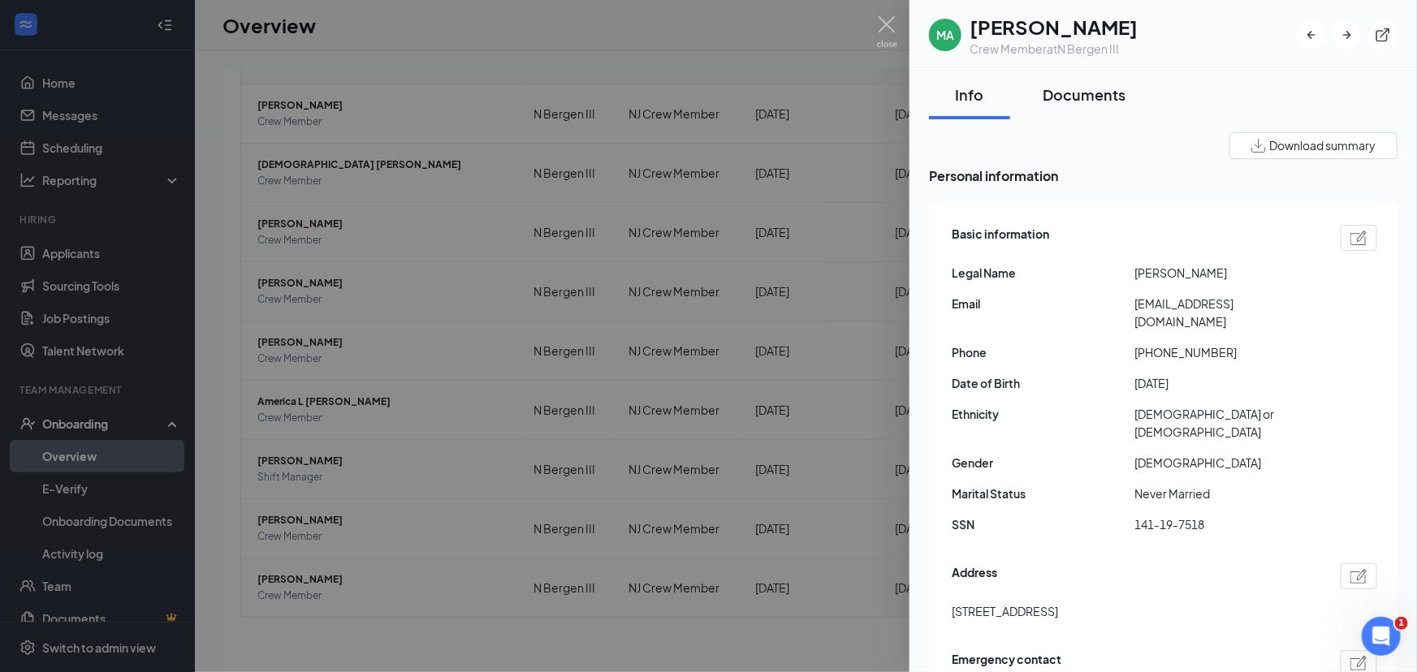
click at [1103, 93] on div "Documents" at bounding box center [1084, 94] width 83 height 20
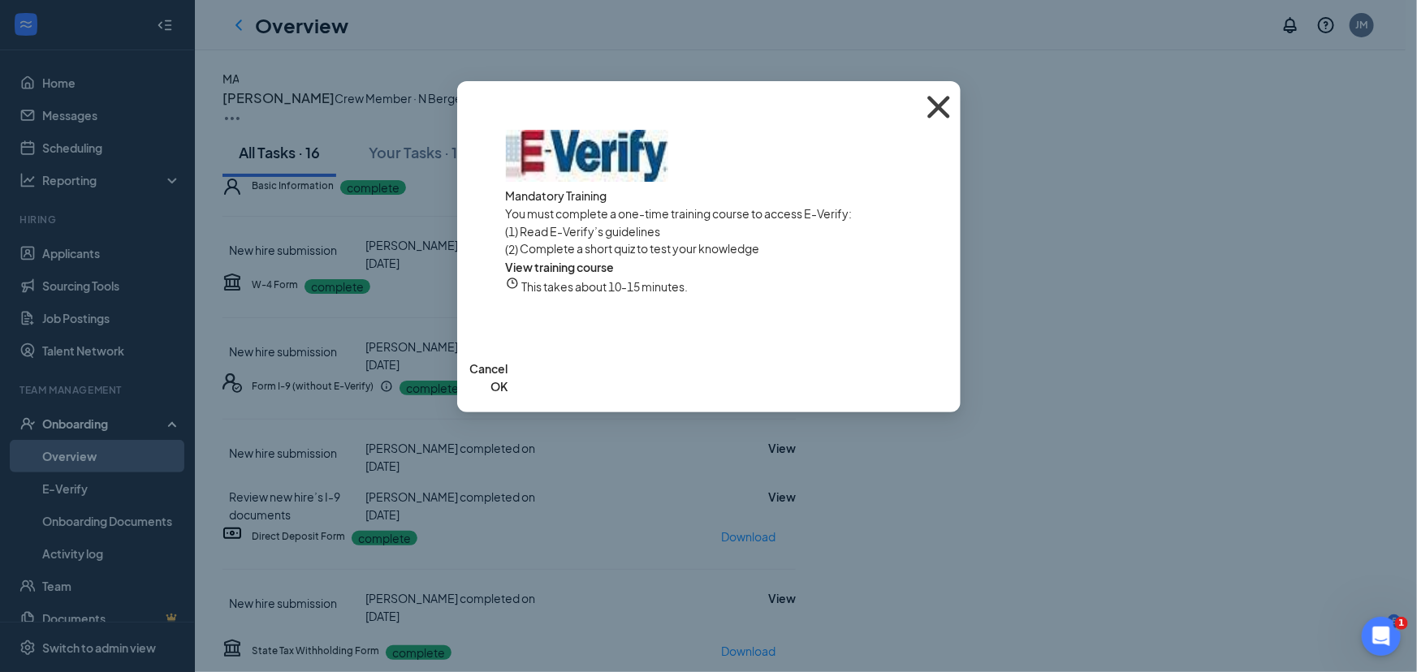
click at [938, 102] on icon "Cross" at bounding box center [939, 107] width 44 height 44
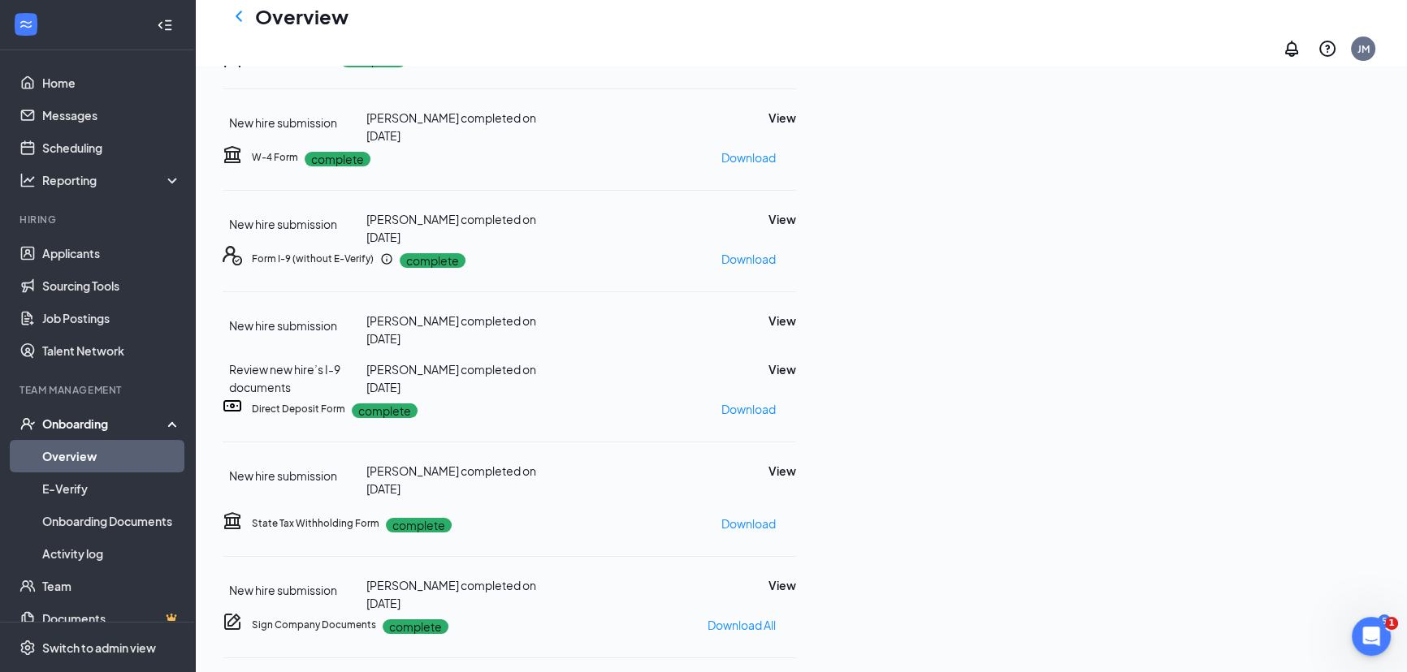
scroll to position [147, 0]
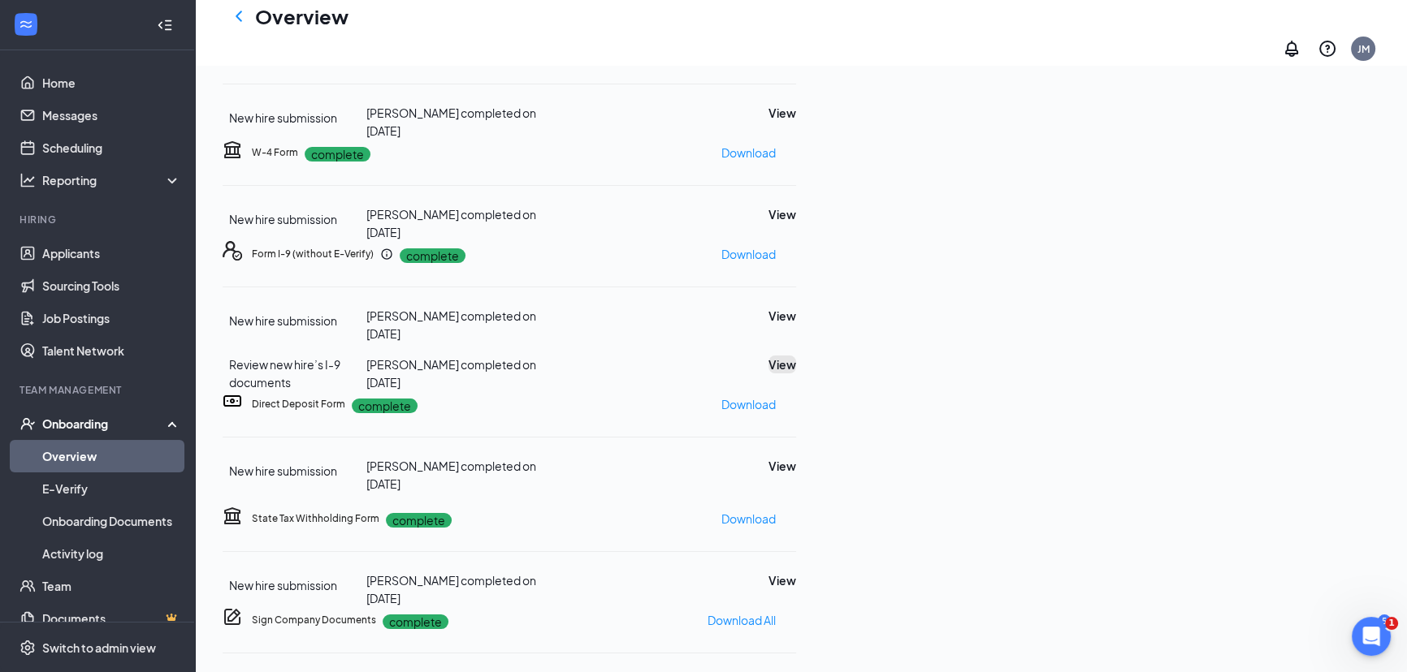
click at [796, 356] on button "View" at bounding box center [782, 365] width 28 height 18
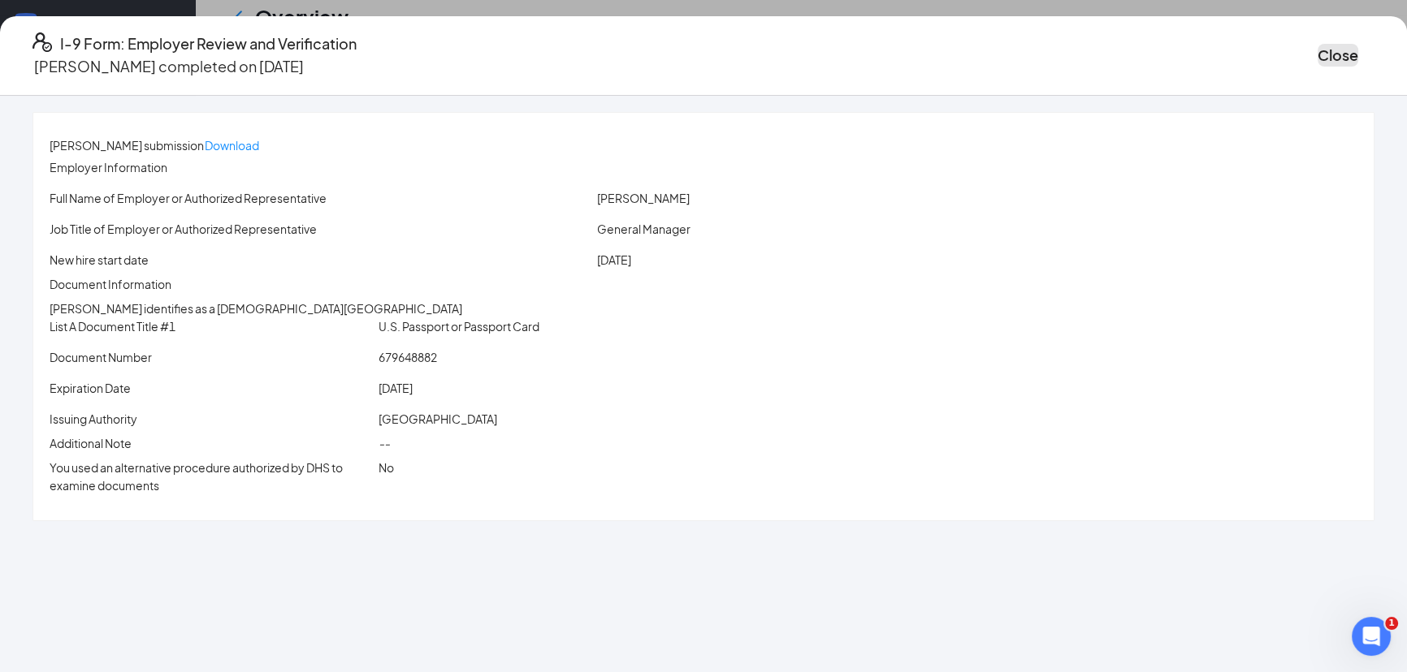
click at [1317, 44] on button "Close" at bounding box center [1337, 55] width 41 height 23
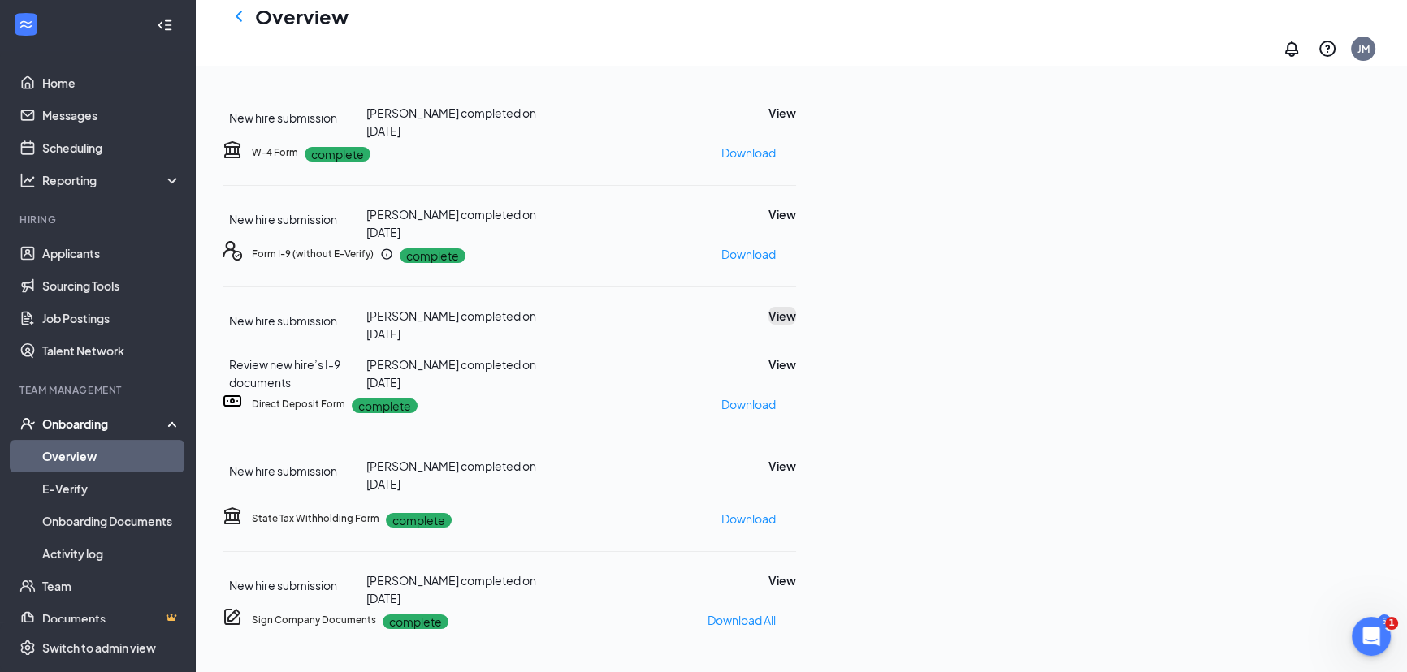
click at [796, 307] on button "View" at bounding box center [782, 316] width 28 height 18
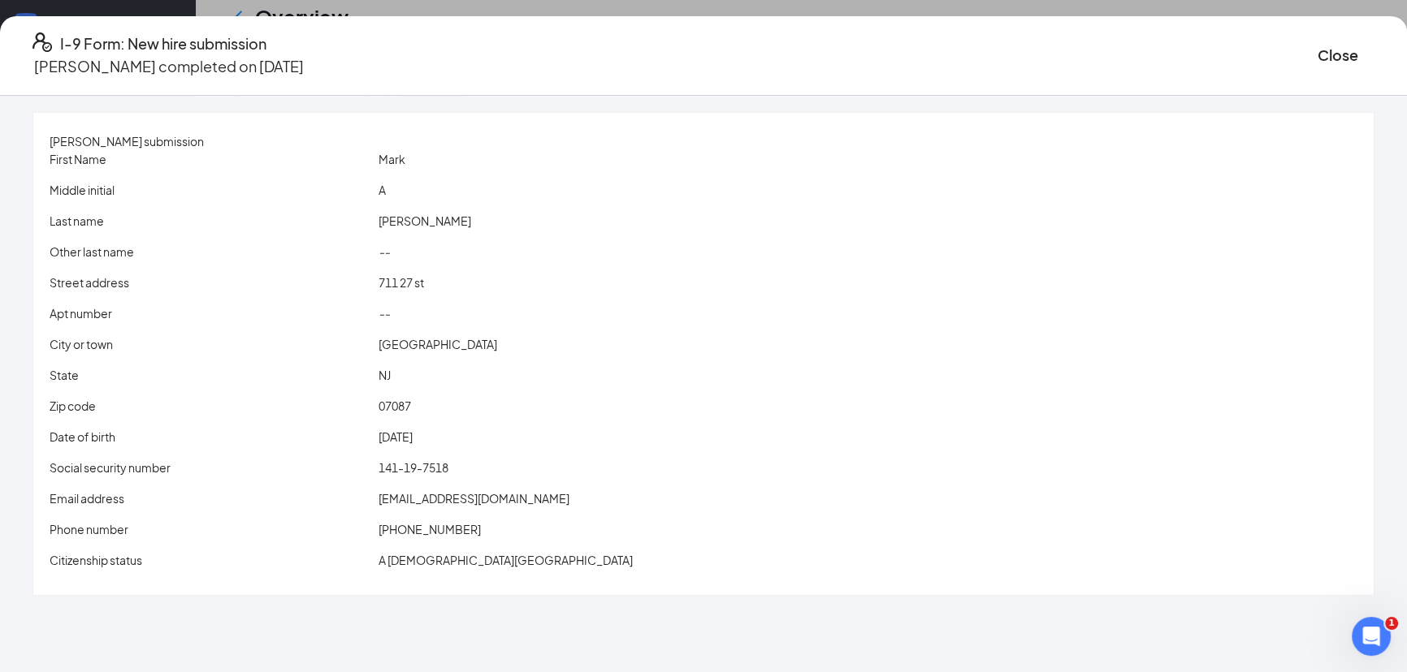
scroll to position [369, 0]
click at [1317, 44] on button "Close" at bounding box center [1337, 55] width 41 height 23
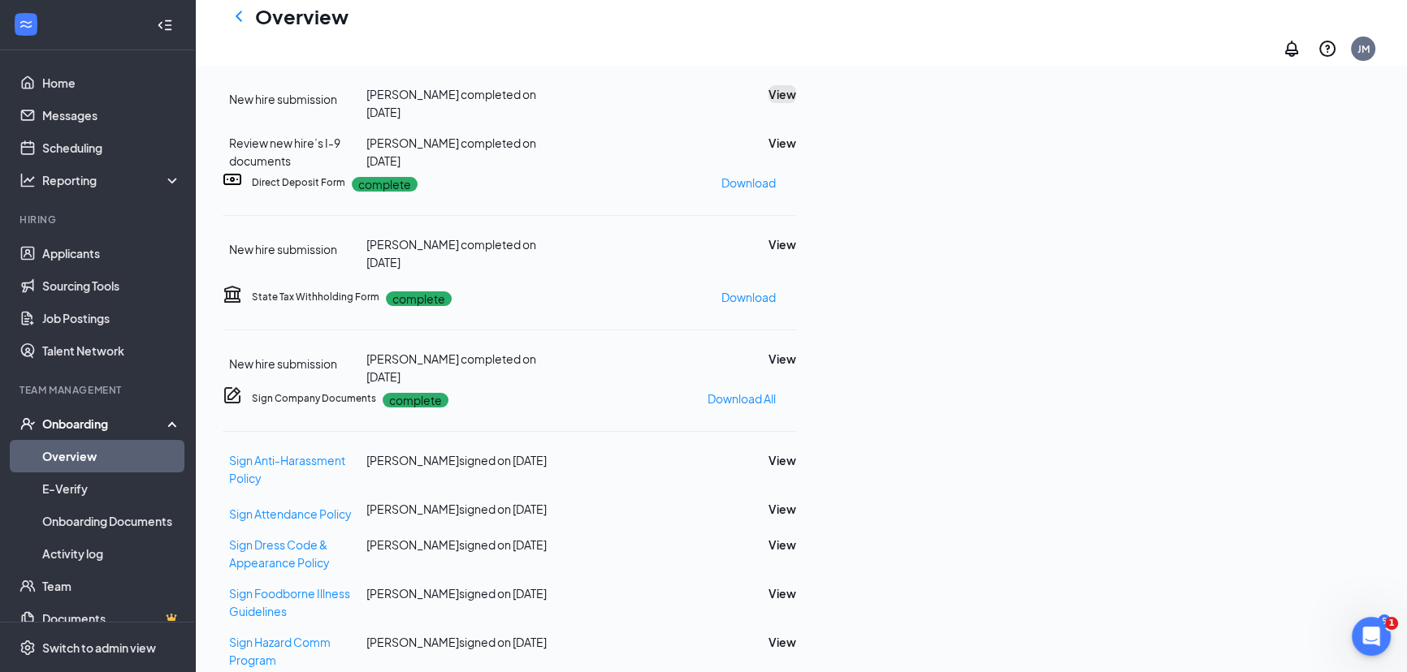
scroll to position [0, 0]
click at [796, 103] on button "View" at bounding box center [782, 94] width 28 height 18
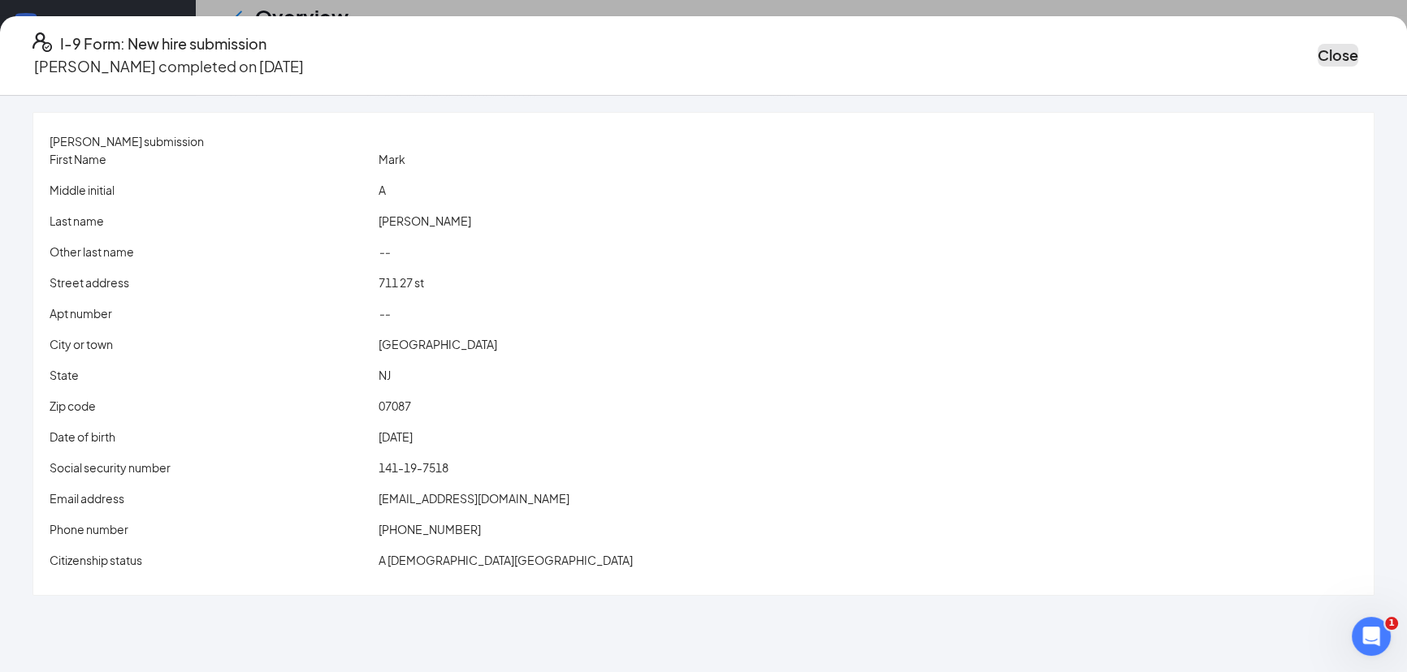
click at [1317, 48] on button "Close" at bounding box center [1337, 55] width 41 height 23
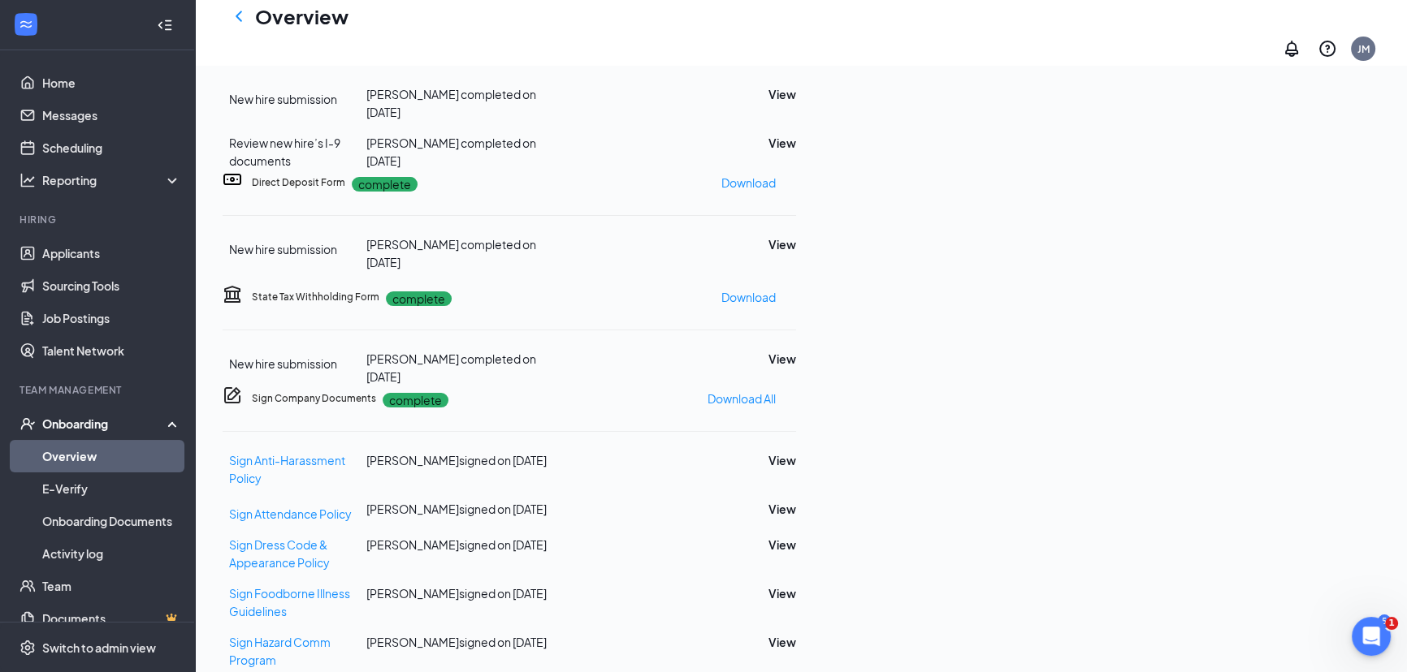
click at [776, 41] on p "Download" at bounding box center [748, 33] width 54 height 18
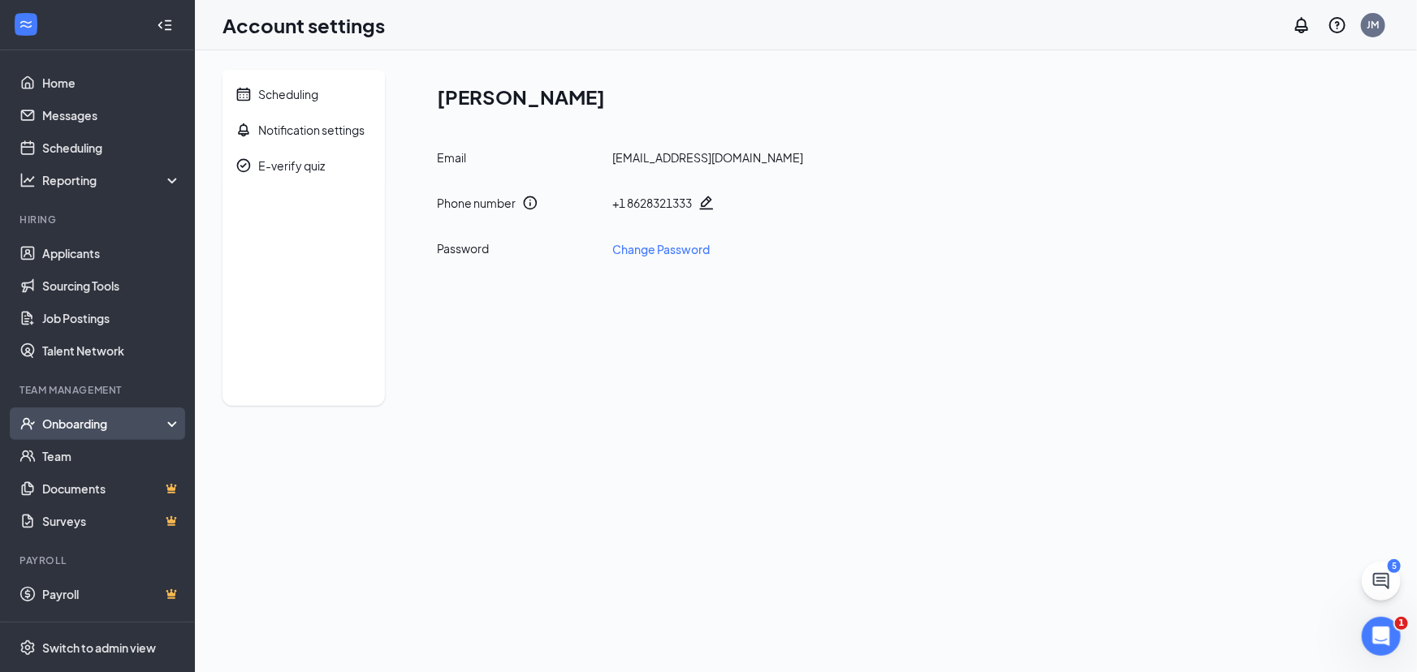
click at [74, 416] on div "Onboarding" at bounding box center [104, 424] width 125 height 16
click at [57, 430] on div "Onboarding" at bounding box center [104, 424] width 125 height 16
click at [82, 421] on div "Onboarding" at bounding box center [104, 424] width 125 height 16
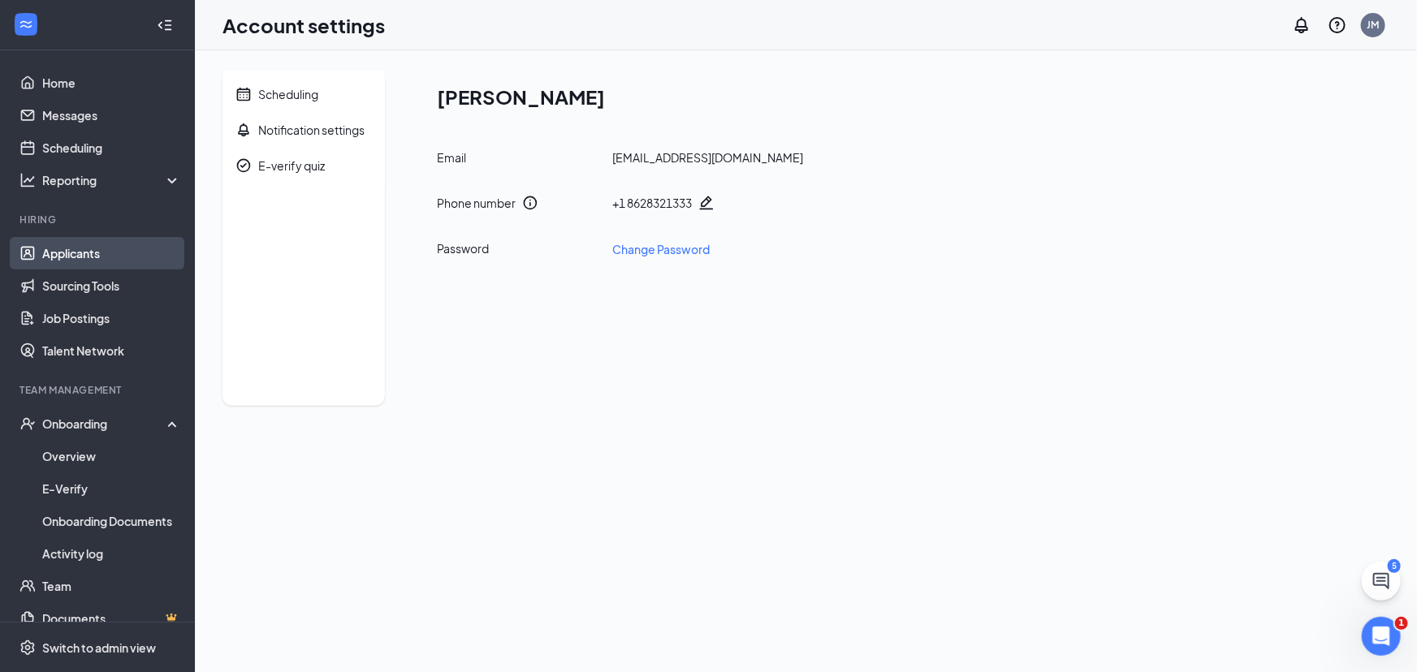
click at [75, 255] on link "Applicants" at bounding box center [111, 253] width 139 height 32
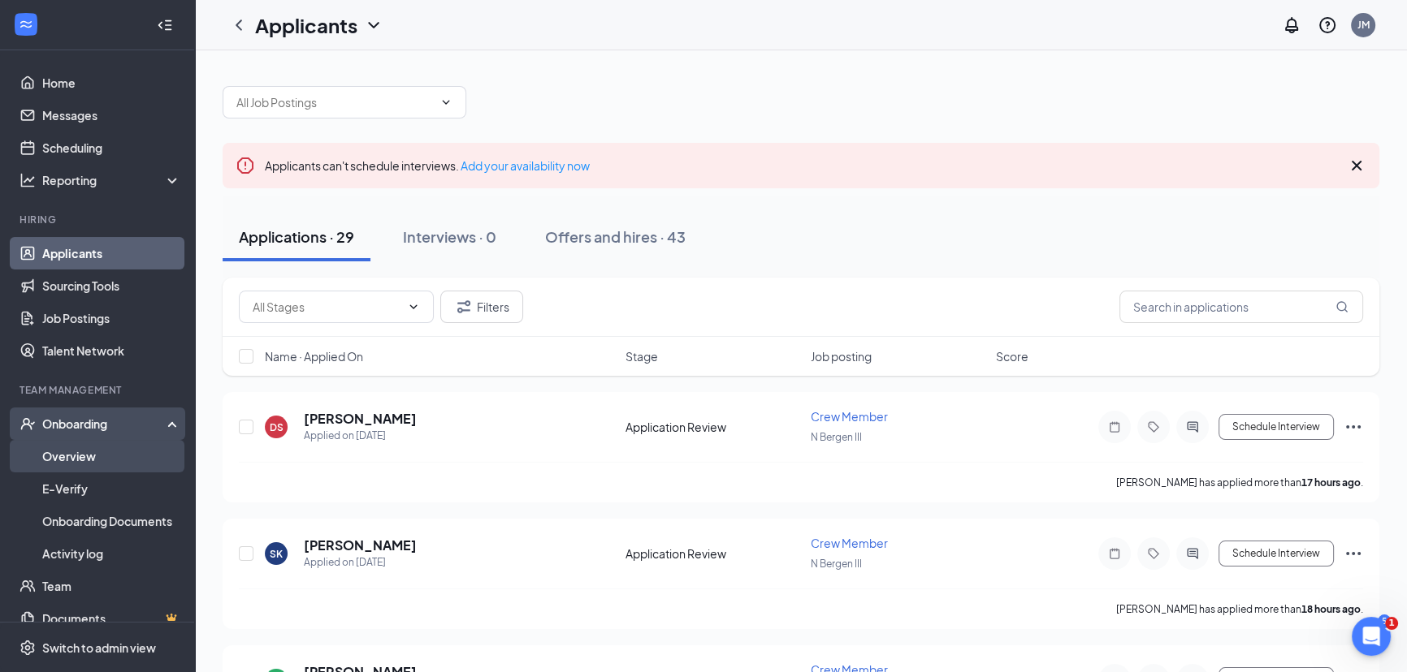
click at [73, 452] on link "Overview" at bounding box center [111, 456] width 139 height 32
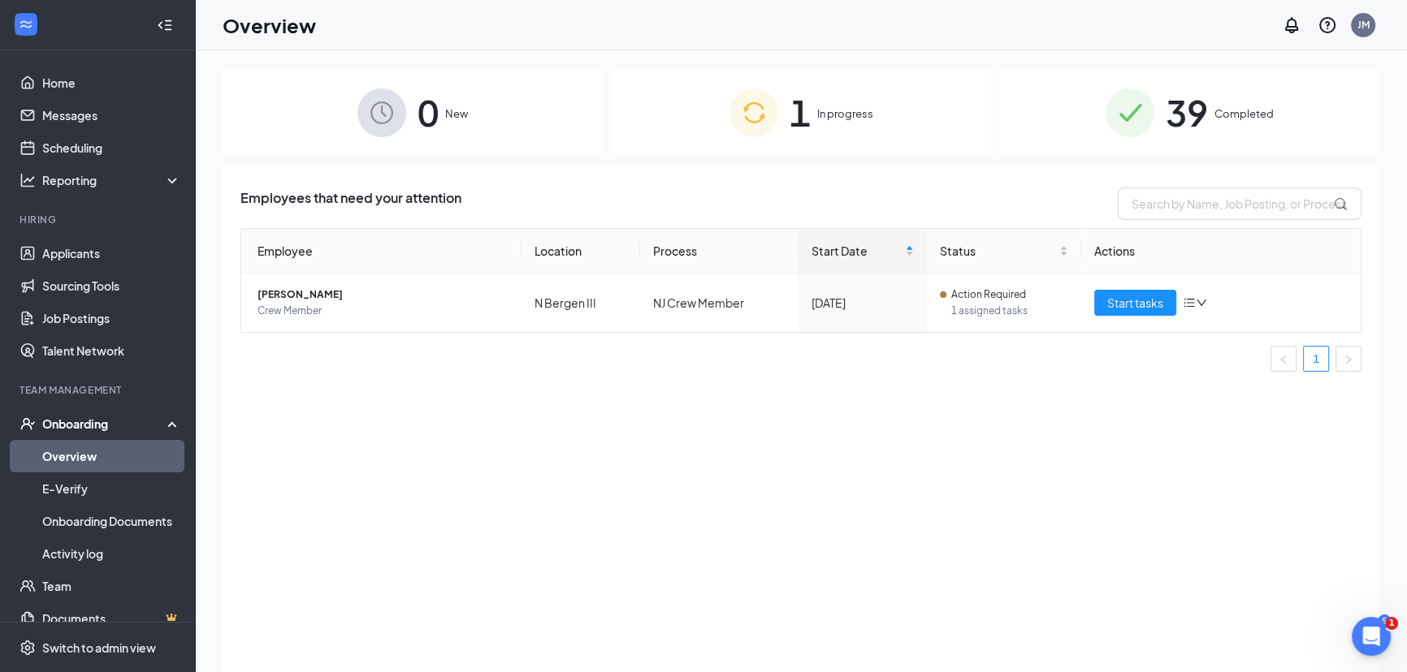
click at [1108, 109] on img at bounding box center [1129, 113] width 49 height 49
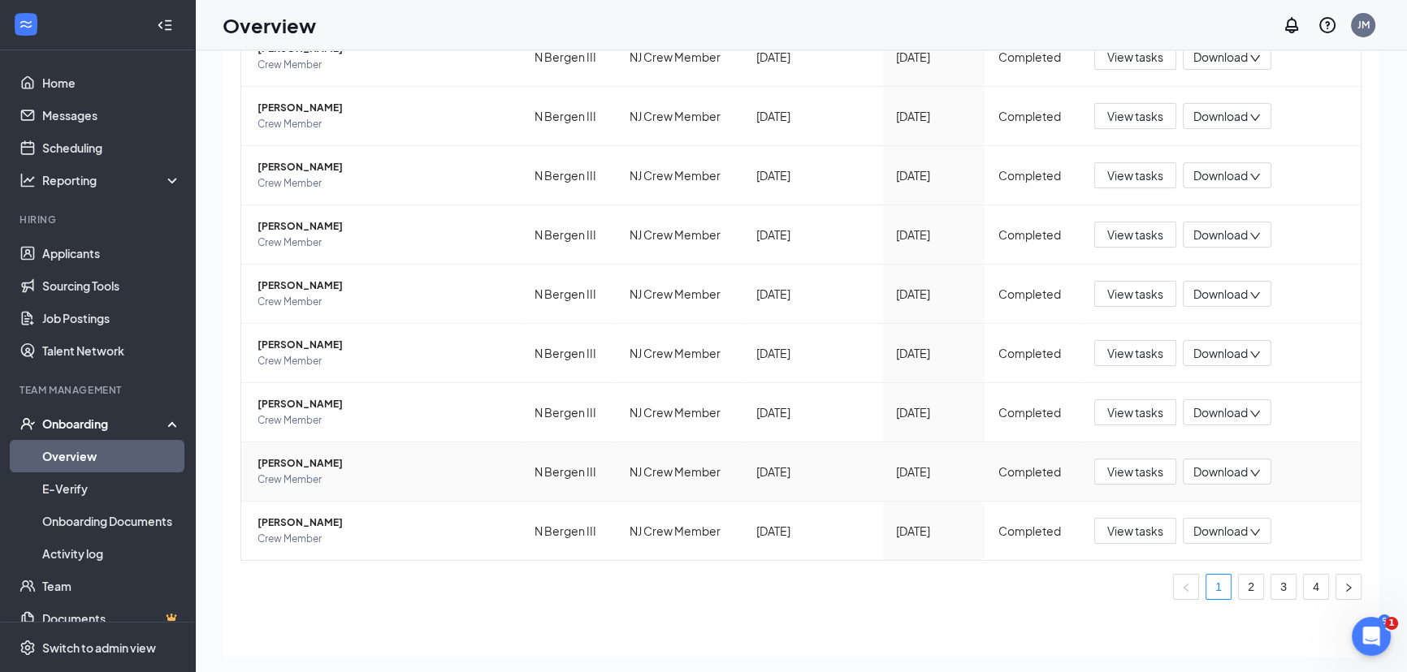
scroll to position [73, 0]
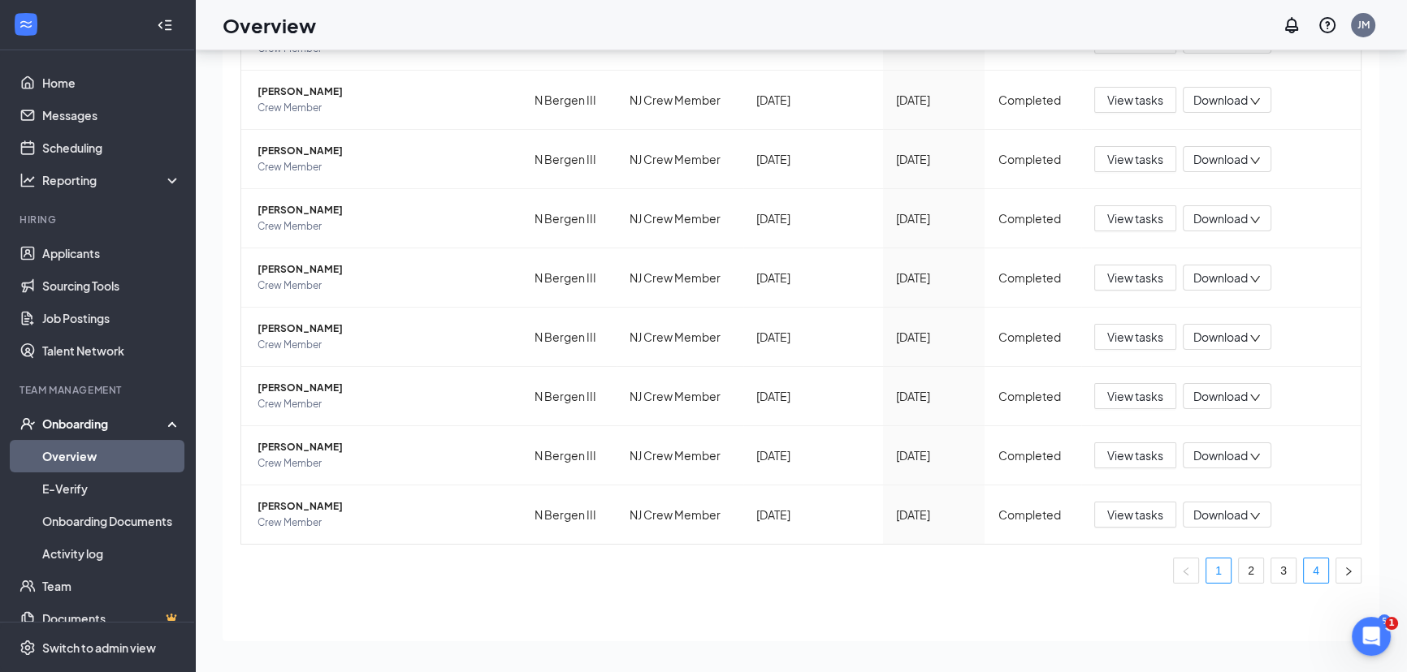
click at [1303, 573] on link "4" at bounding box center [1315, 571] width 24 height 24
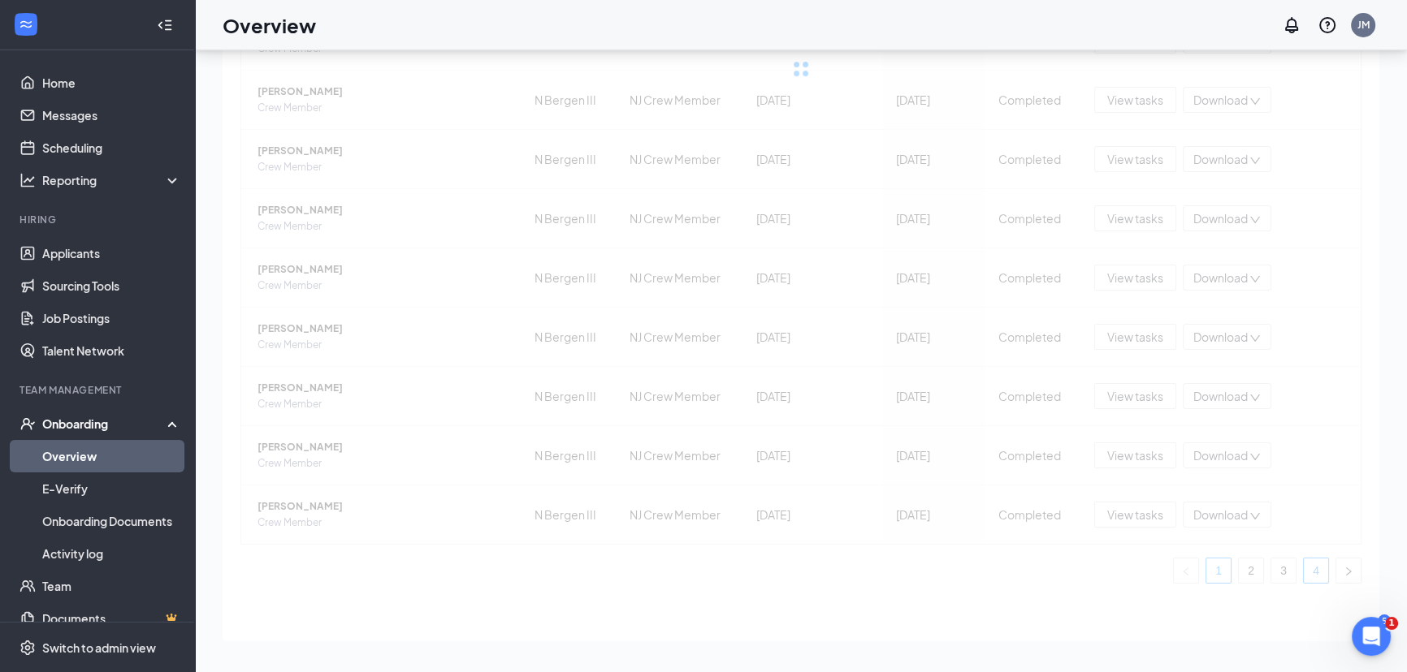
scroll to position [189, 0]
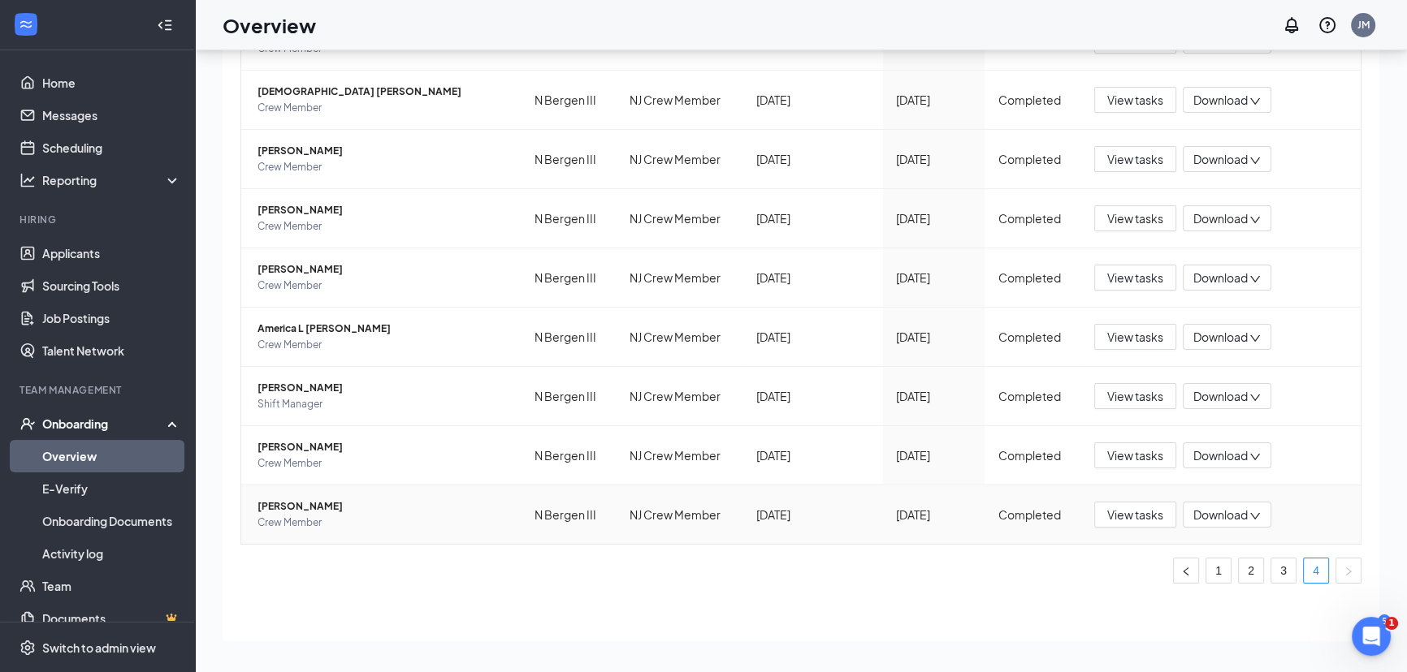
click at [315, 508] on span "[PERSON_NAME]" at bounding box center [382, 507] width 251 height 16
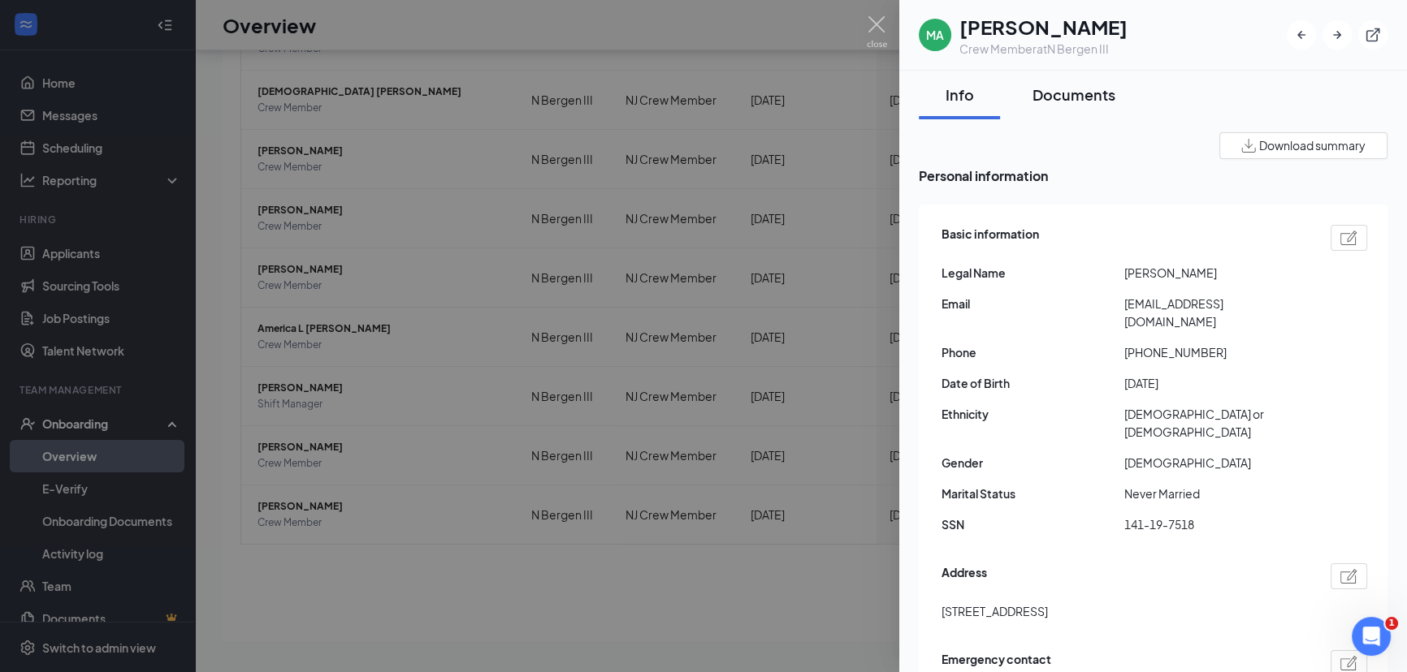
click at [1078, 98] on div "Documents" at bounding box center [1073, 94] width 83 height 20
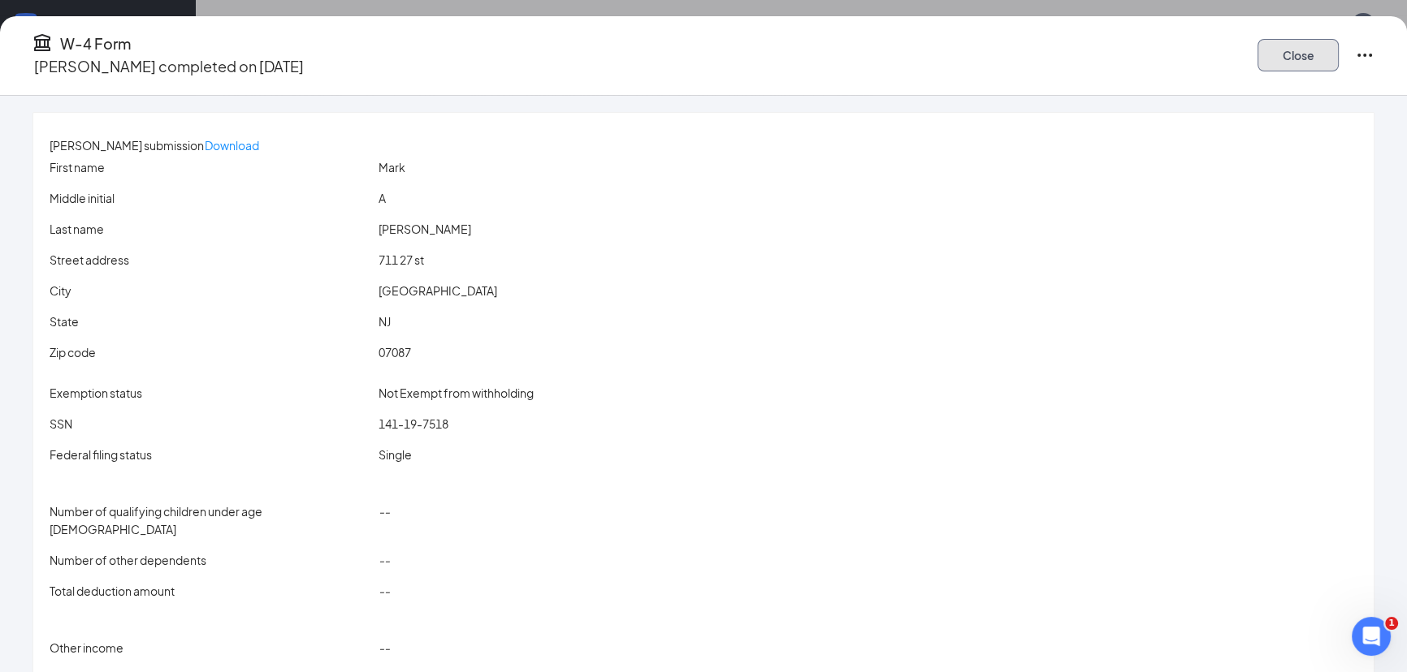
click at [1257, 54] on button "Close" at bounding box center [1297, 55] width 81 height 32
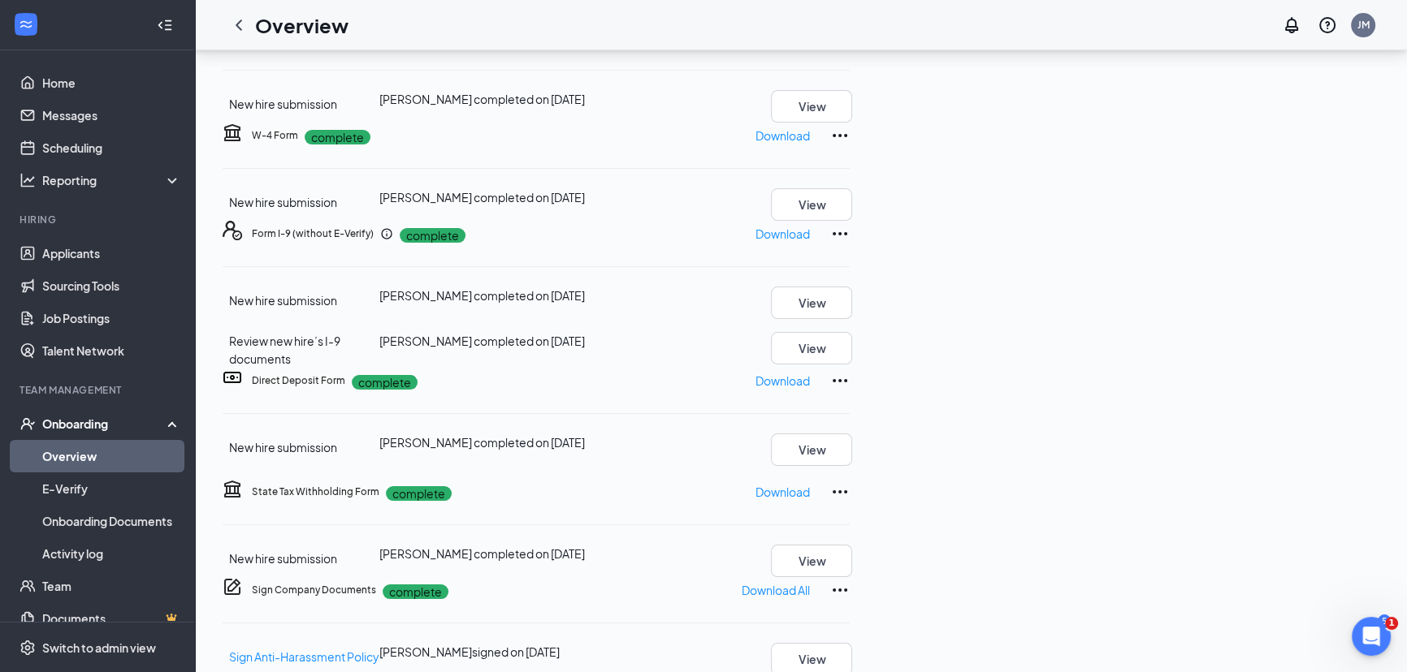
scroll to position [147, 0]
click at [810, 129] on p "Download" at bounding box center [782, 135] width 54 height 18
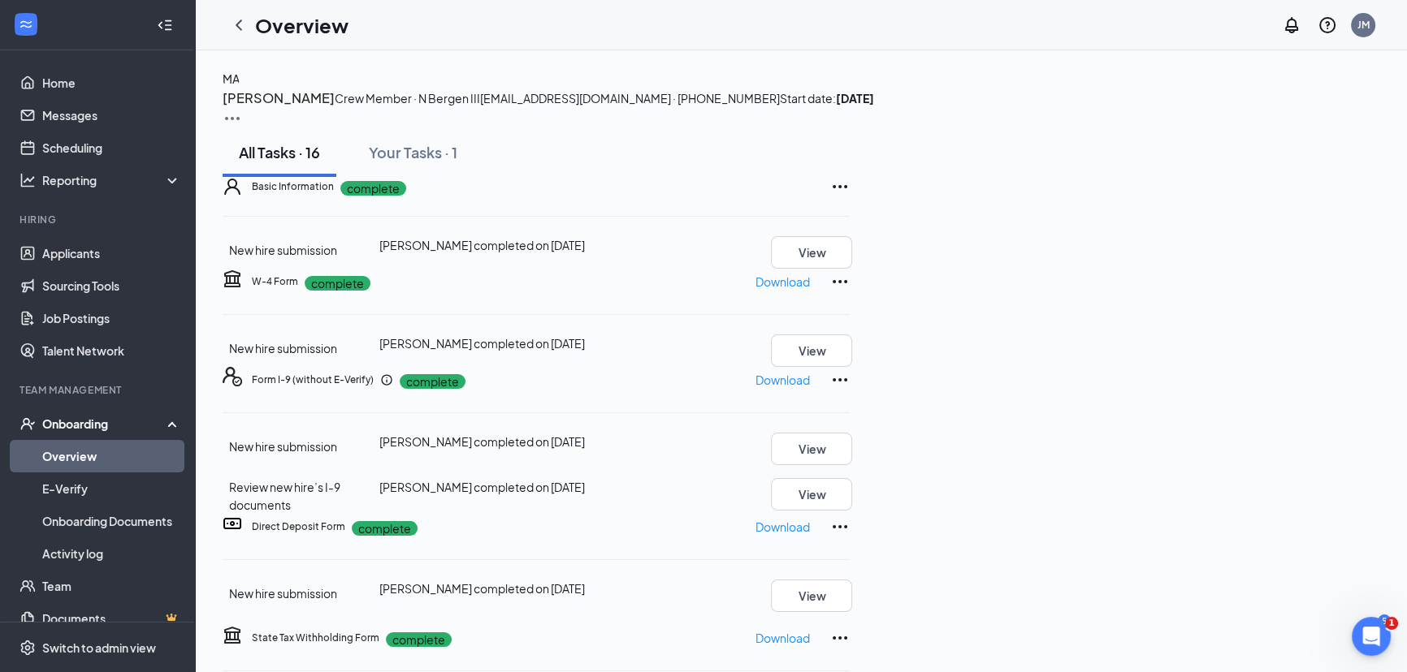
click at [335, 105] on h3 "[PERSON_NAME]" at bounding box center [279, 98] width 112 height 21
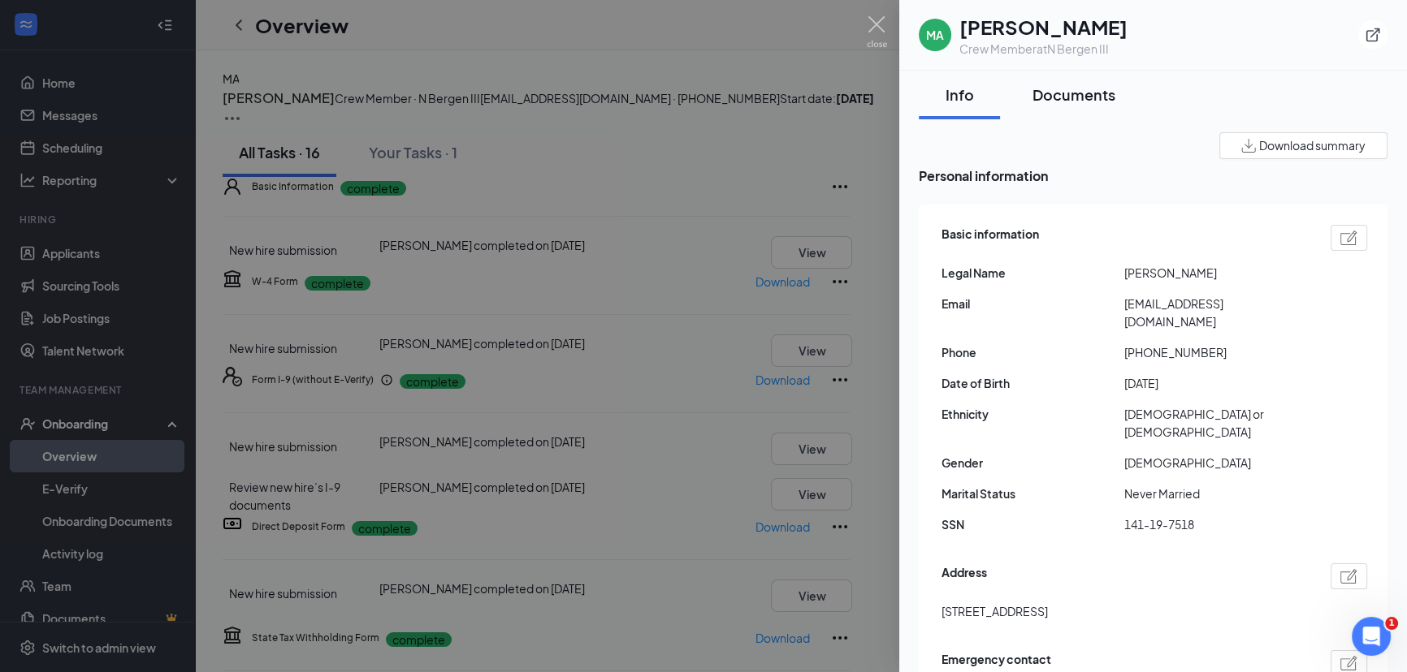
click at [1088, 92] on div "Documents" at bounding box center [1073, 94] width 83 height 20
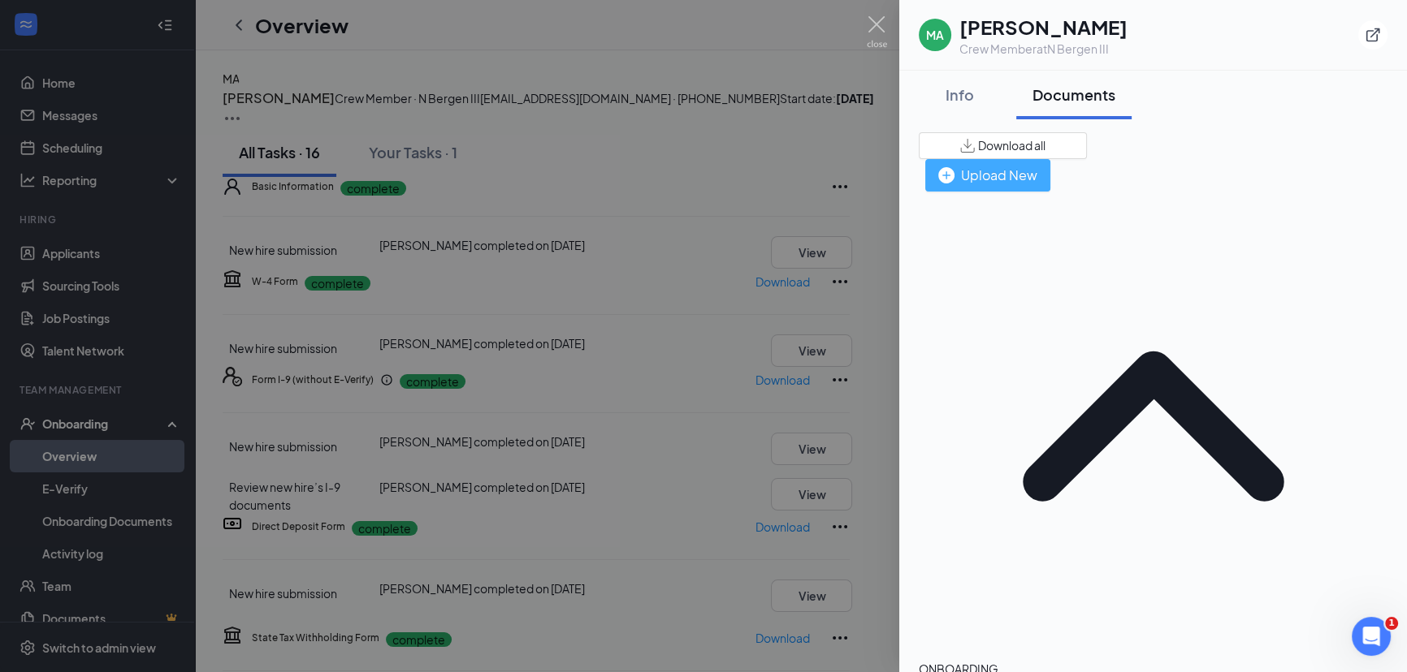
click at [954, 167] on img "button" at bounding box center [946, 175] width 16 height 16
click at [1037, 165] on div "Upload New" at bounding box center [987, 175] width 99 height 20
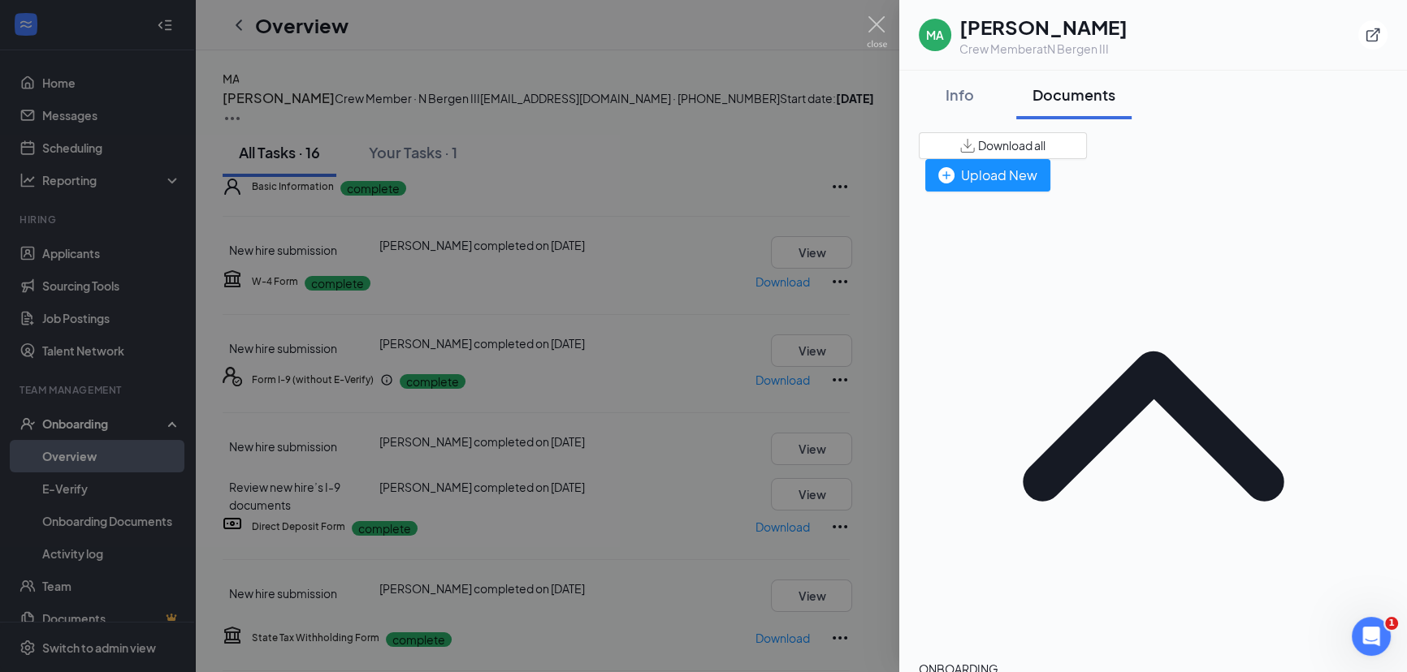
click at [877, 25] on img at bounding box center [876, 32] width 20 height 32
